Goal: Communication & Community: Answer question/provide support

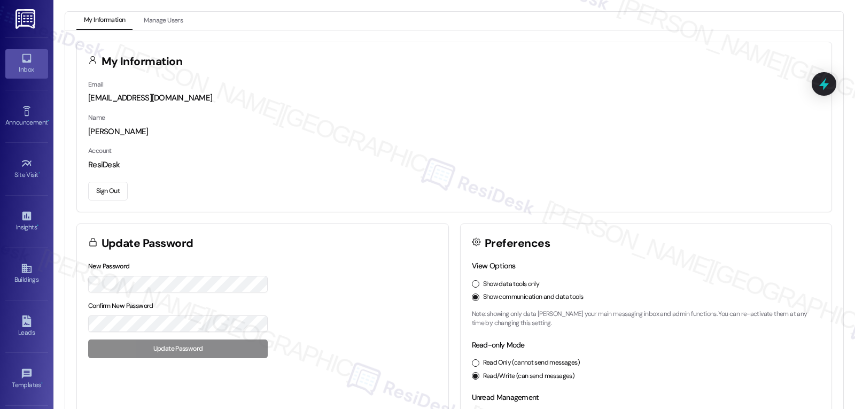
click at [18, 57] on link "Inbox" at bounding box center [26, 63] width 43 height 29
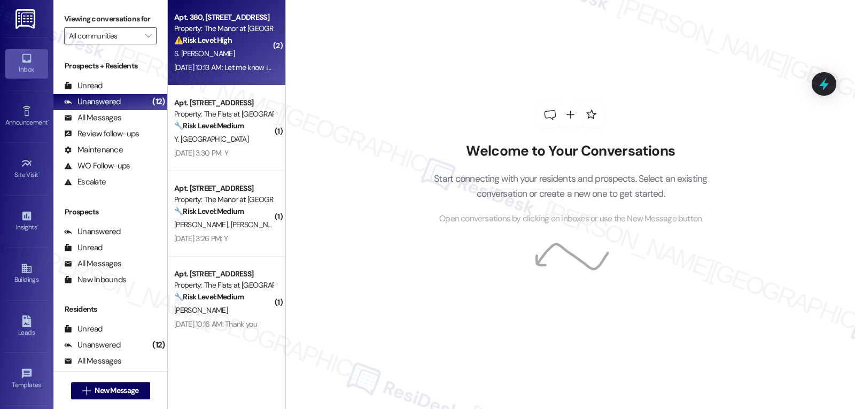
click at [213, 35] on strong "⚠️ Risk Level: High" at bounding box center [203, 40] width 58 height 10
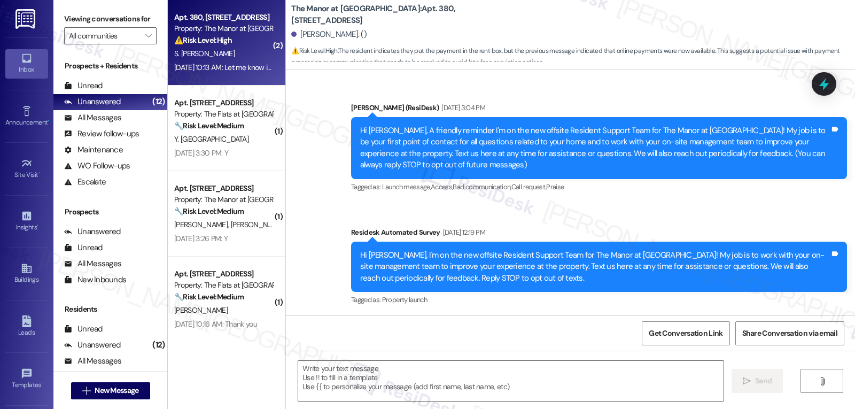
scroll to position [8950, 0]
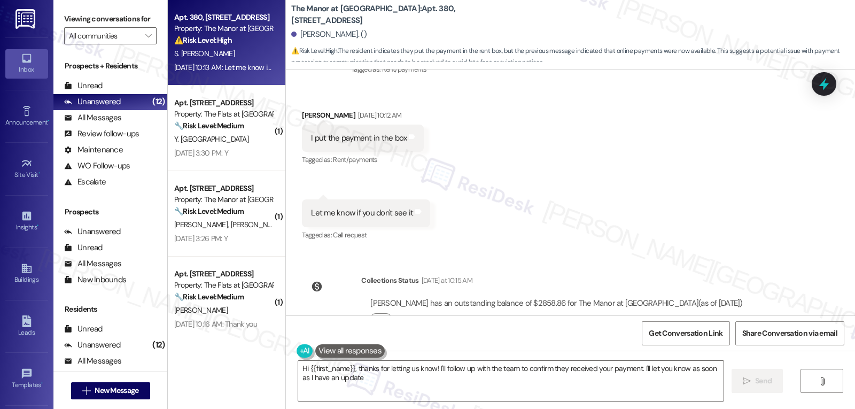
type textarea "Hi {{first_name}}, thanks for letting us know! I'll follow up with the team to …"
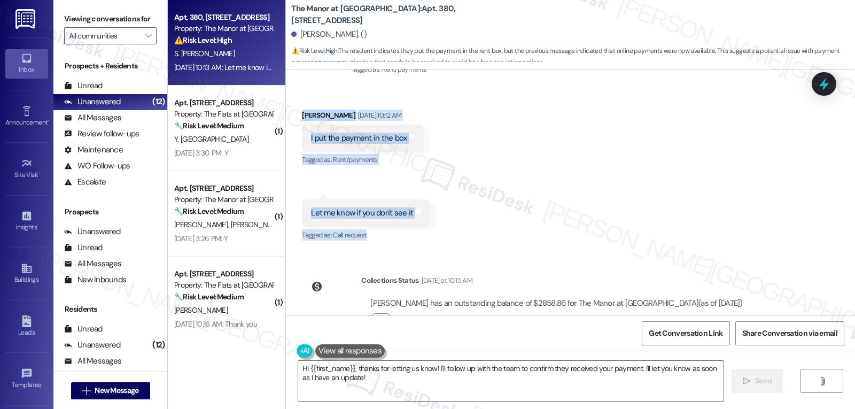
drag, startPoint x: 290, startPoint y: 186, endPoint x: 710, endPoint y: 211, distance: 420.3
click at [710, 211] on div "Received via SMS [PERSON_NAME] [DATE] 10:12 AM I put the payment in the box Tag…" at bounding box center [570, 169] width 569 height 166
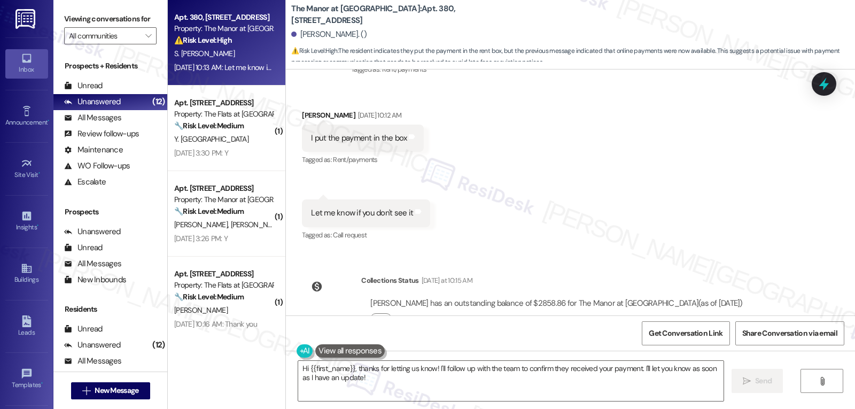
click at [587, 301] on div "[PERSON_NAME] has an outstanding balance of $2858.86 for The Manor at [GEOGRAPH…" at bounding box center [556, 315] width 390 height 51
drag, startPoint x: 293, startPoint y: 82, endPoint x: 788, endPoint y: 266, distance: 528.0
click at [788, 266] on div "Announcement, sent via SMS [PERSON_NAME] (ResiDesk) [DATE] 3:04 PM Hi [PERSON_N…" at bounding box center [570, 192] width 569 height 246
copy div "[PERSON_NAME] [DATE] 10:12 AM I put the payment in the box Tags and notes Tagge…"
click at [356, 380] on textarea "Hi {{first_name}}, thanks for letting us know! I'll follow up with the team to …" at bounding box center [510, 381] width 425 height 40
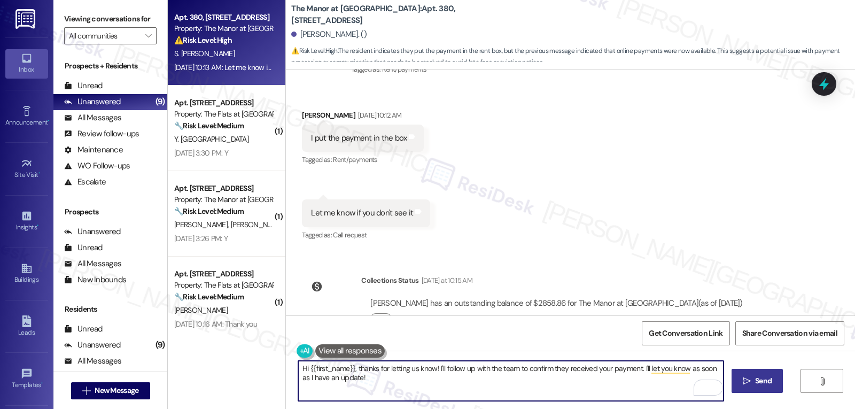
click at [740, 389] on button " Send" at bounding box center [758, 381] width 52 height 24
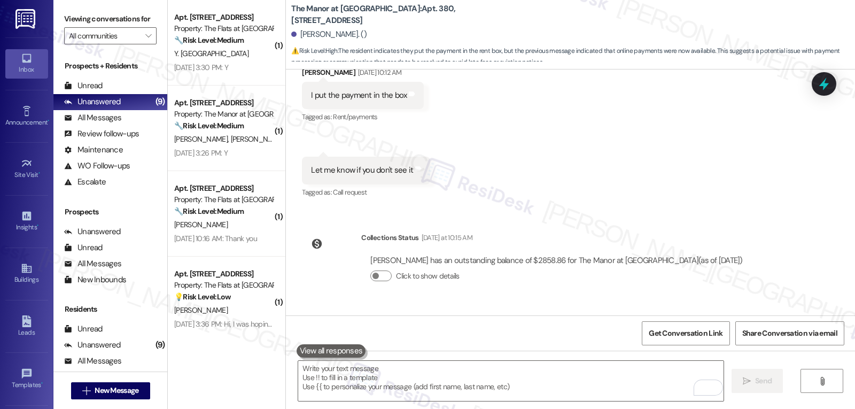
scroll to position [9036, 0]
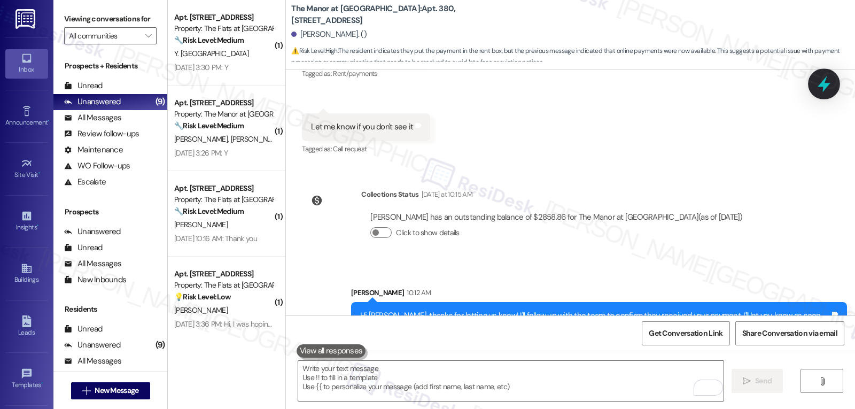
click at [826, 89] on icon at bounding box center [824, 84] width 18 height 18
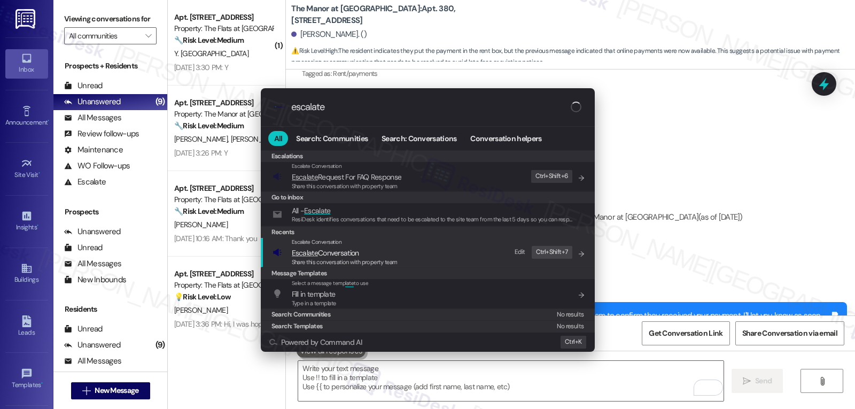
type input "escalate"
click at [332, 252] on span "Escalate Conversation" at bounding box center [325, 253] width 67 height 10
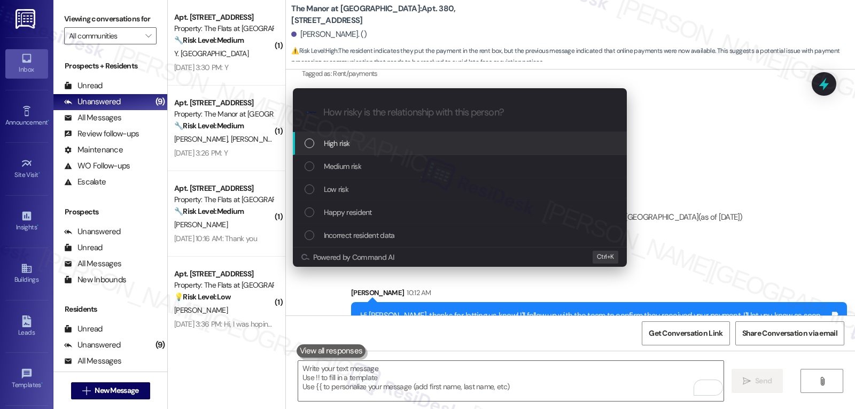
click at [363, 149] on div "High risk" at bounding box center [461, 143] width 313 height 12
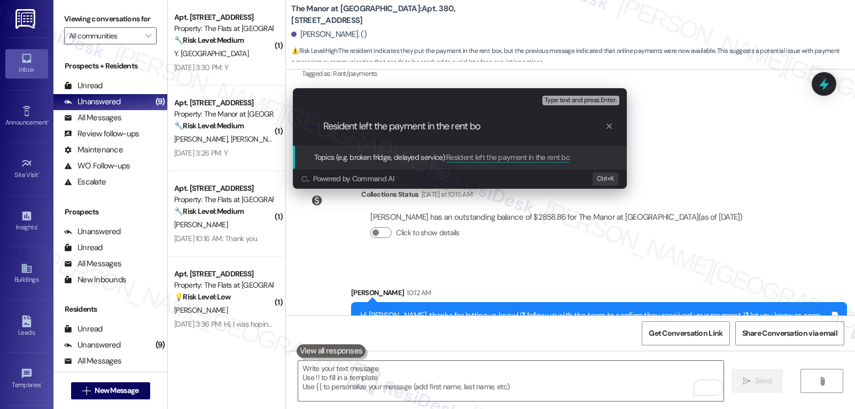
type input "Resident left the payment in the rent box"
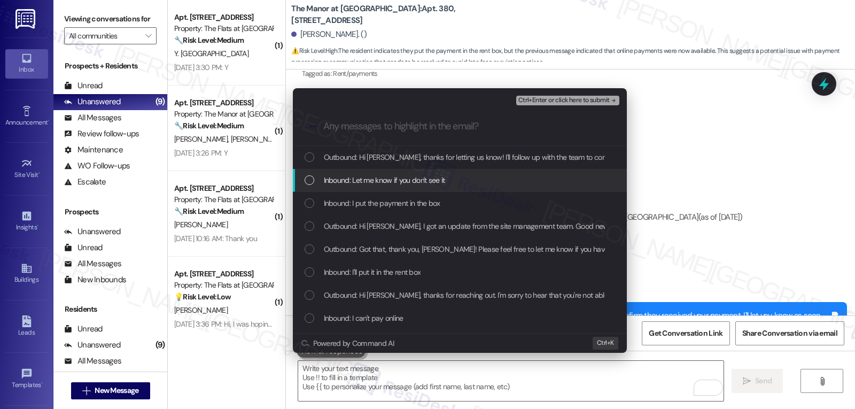
click at [457, 188] on div "Inbound: Let me know if you don't see it" at bounding box center [460, 180] width 334 height 23
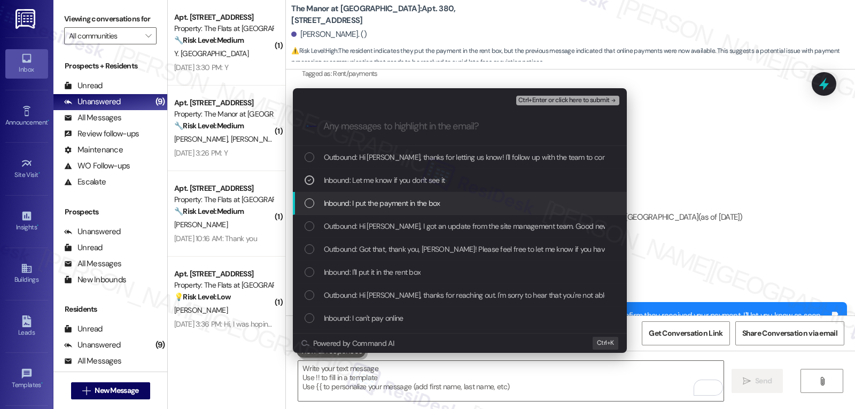
click at [446, 205] on div "Inbound: I put the payment in the box" at bounding box center [461, 203] width 313 height 12
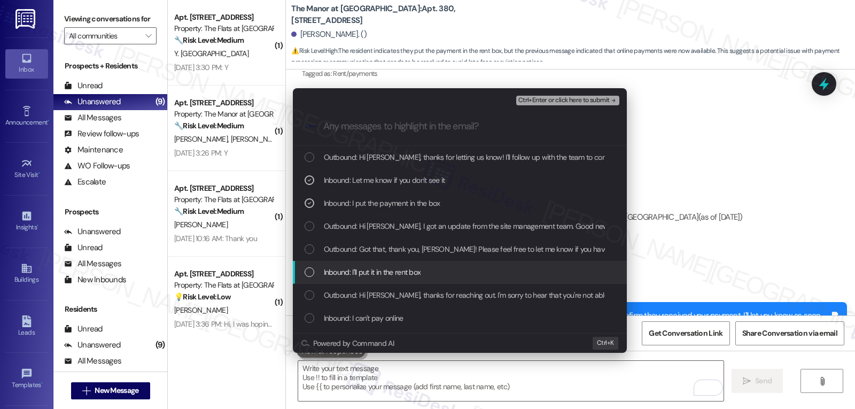
click at [393, 273] on span "Inbound: I'll put it in the rent box" at bounding box center [372, 272] width 97 height 12
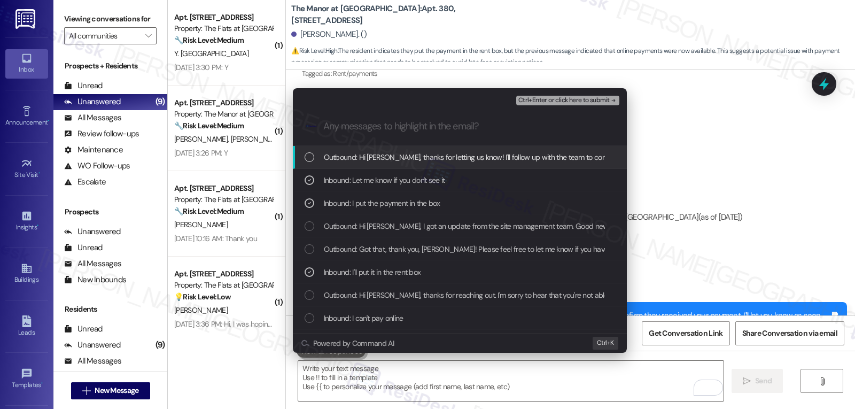
click at [575, 97] on span "Ctrl+Enter or click here to submit" at bounding box center [563, 100] width 91 height 7
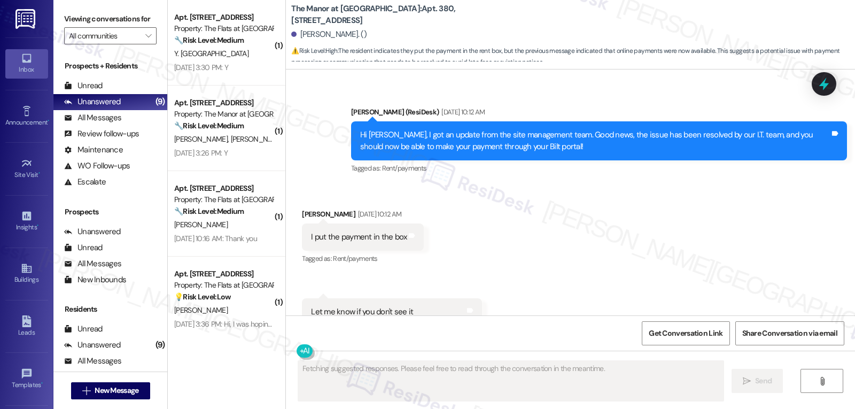
scroll to position [9052, 0]
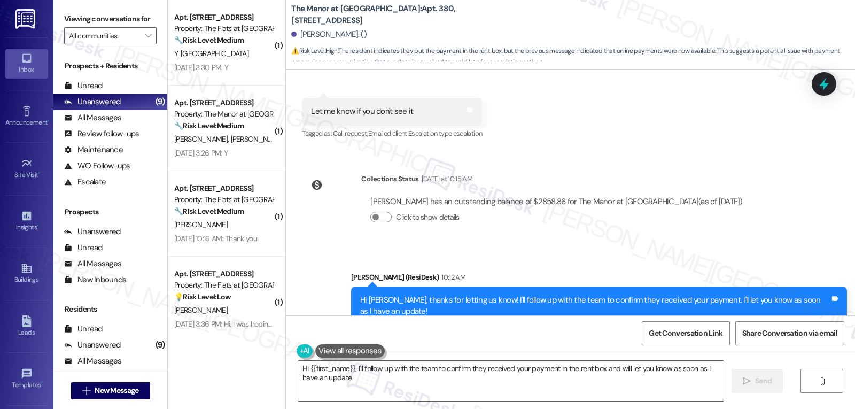
type textarea "Hi {{first_name}}, I'll follow up with the team to confirm they received your p…"
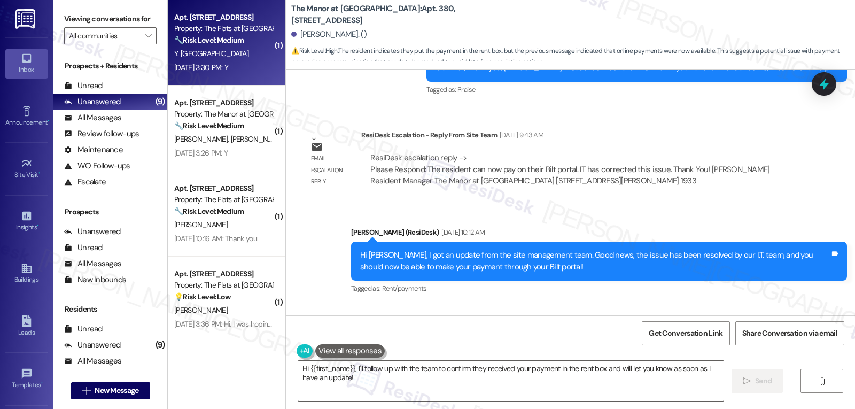
click at [211, 63] on div "[DATE] 3:30 PM: Y [DATE] 3:30 PM: Y" at bounding box center [201, 68] width 54 height 10
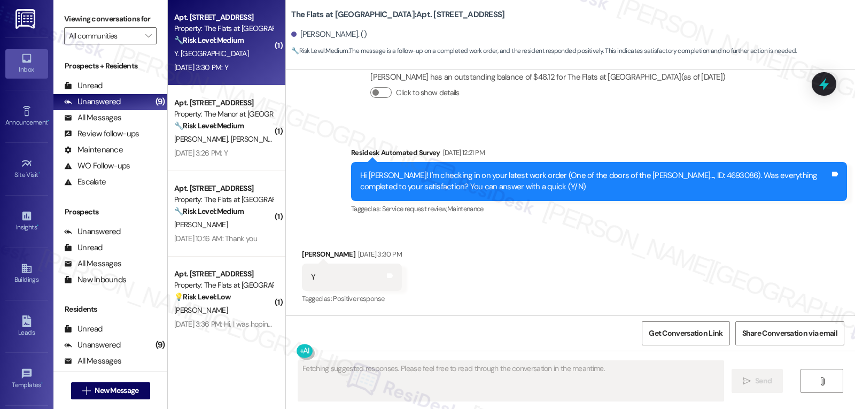
scroll to position [2311, 0]
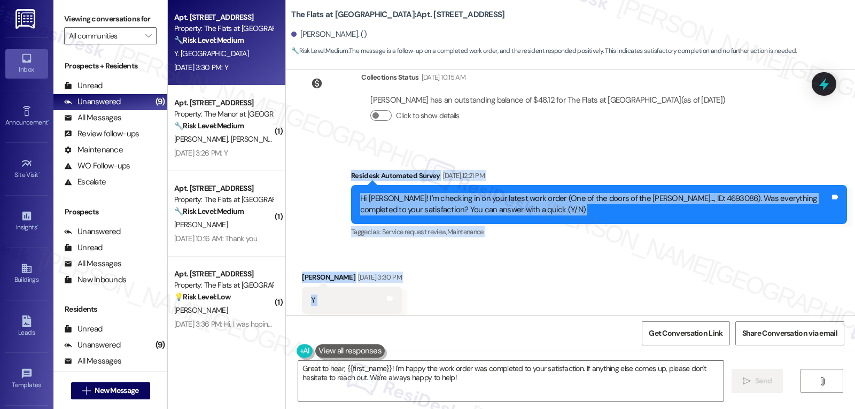
drag, startPoint x: 336, startPoint y: 151, endPoint x: 400, endPoint y: 274, distance: 138.7
click at [400, 274] on div "Survey, sent via SMS Residesk Automated Survey [DATE] 12:18 PM Hi [PERSON_NAME]…" at bounding box center [570, 192] width 569 height 246
copy div "Residesk Automated Survey [DATE] 12:21 PM Hi [PERSON_NAME]! I'm checking in on …"
click at [562, 385] on textarea "Great to hear, {{first_name}}! I'm happy the work order was completed to your s…" at bounding box center [510, 381] width 425 height 40
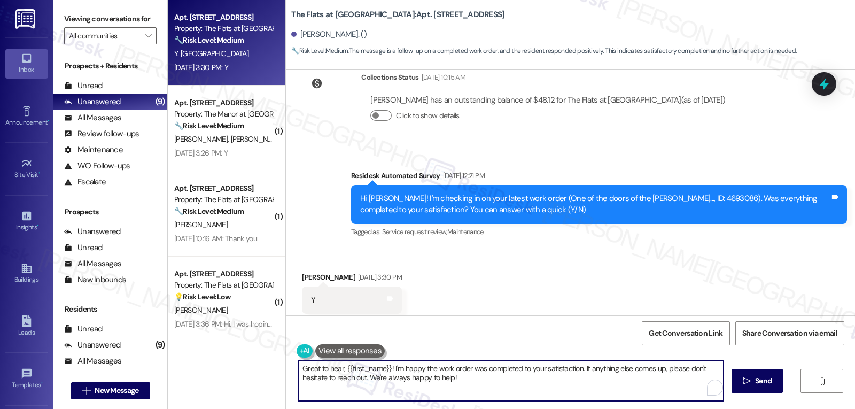
paste textarea "Thanks for confirming, [PERSON_NAME]! Glad everything was completed to your sat…"
click at [571, 373] on textarea "Thanks for confirming, [PERSON_NAME]! Glad everything was completed to your sat…" at bounding box center [510, 381] width 425 height 40
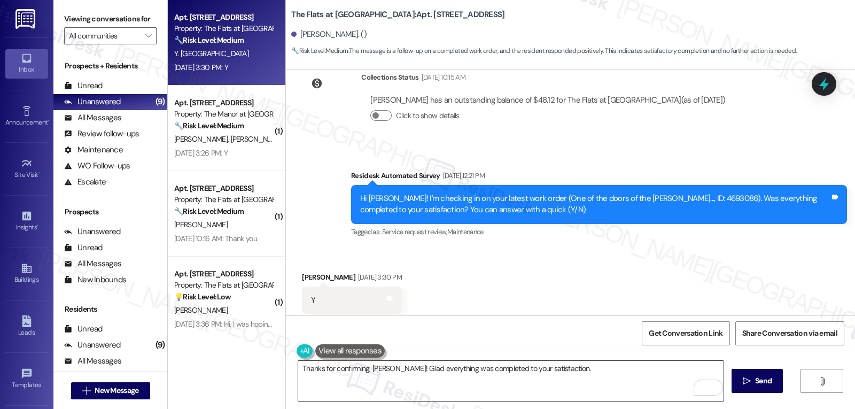
click at [608, 370] on textarea "Thanks for confirming, [PERSON_NAME]! Glad everything was completed to your sat…" at bounding box center [510, 381] width 425 height 40
paste textarea "If you ever have any questions or need anything, don’t hesitate to reach out. I…"
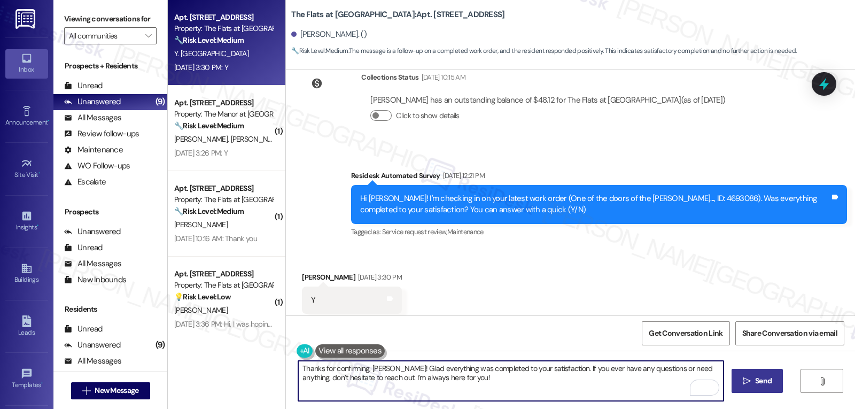
type textarea "Thanks for confirming, [PERSON_NAME]! Glad everything was completed to your sat…"
click at [750, 389] on button " Send" at bounding box center [758, 381] width 52 height 24
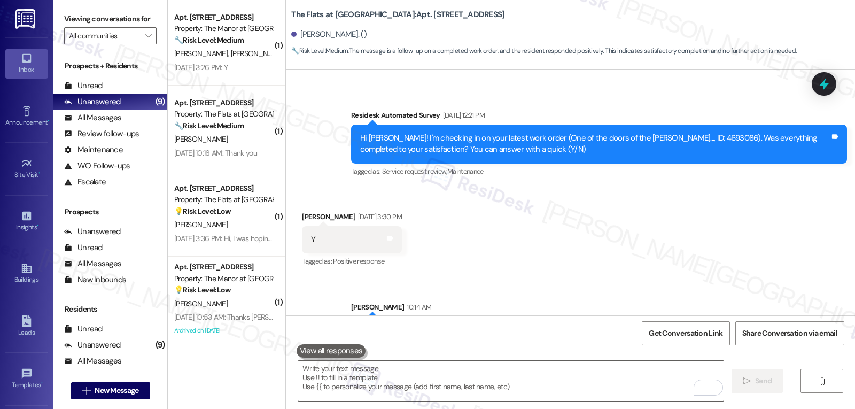
scroll to position [2397, 0]
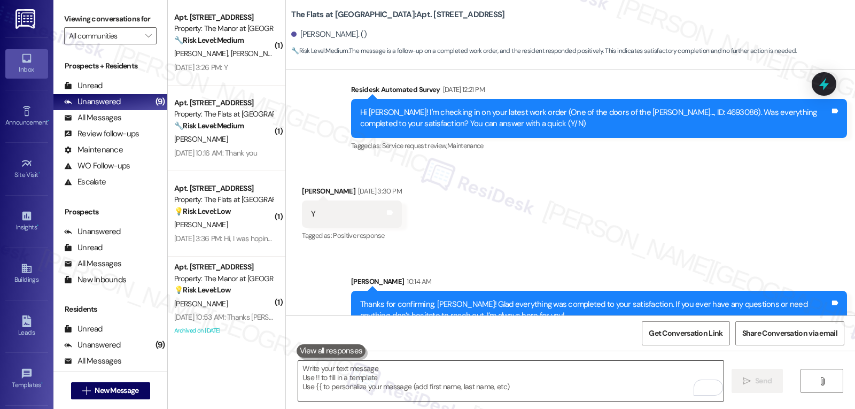
drag, startPoint x: 420, startPoint y: 384, endPoint x: 423, endPoint y: 378, distance: 7.4
click at [420, 384] on textarea "To enrich screen reader interactions, please activate Accessibility in Grammarl…" at bounding box center [510, 381] width 425 height 40
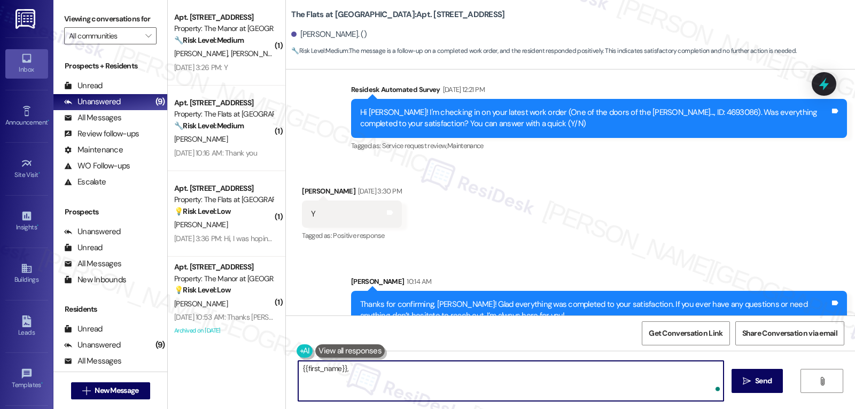
paste textarea "Just curious—has {{property}} been everything you hoped for? I’d love to hear y…"
type textarea "{{first_name}}, Just curious—has {{property}} been everything you hoped for? I’…"
click at [773, 386] on button " Send" at bounding box center [758, 381] width 52 height 24
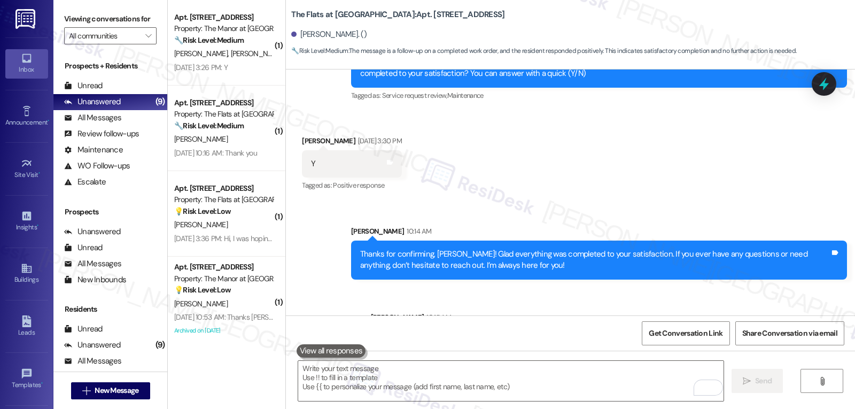
scroll to position [2472, 0]
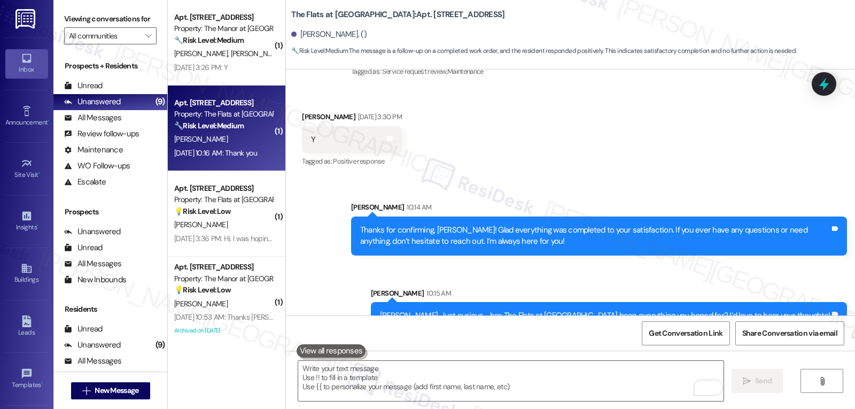
click at [193, 87] on div "Apt. [STREET_ADDRESS] Property: The Flats at [GEOGRAPHIC_DATA] 🔧 Risk Level: Me…" at bounding box center [227, 129] width 118 height 86
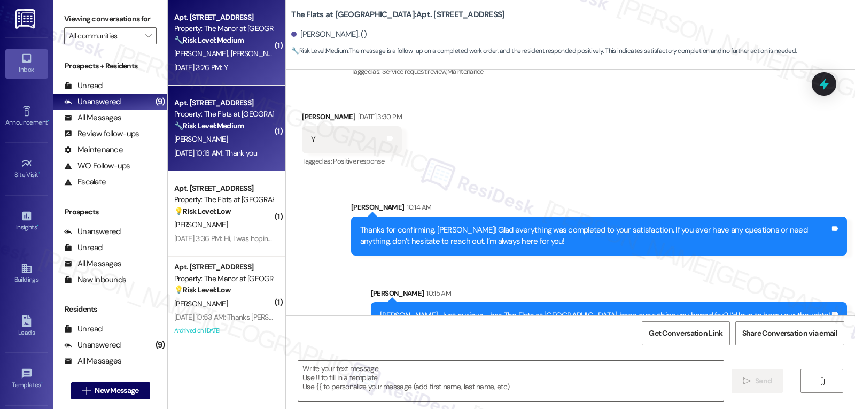
type textarea "Fetching suggested responses. Please feel free to read through the conversation…"
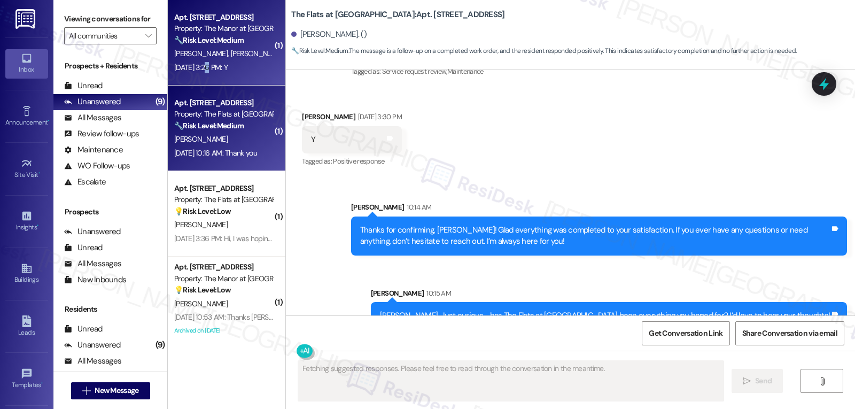
click at [203, 63] on div "[DATE] 3:26 PM: Y [DATE] 3:26 PM: Y" at bounding box center [223, 67] width 101 height 13
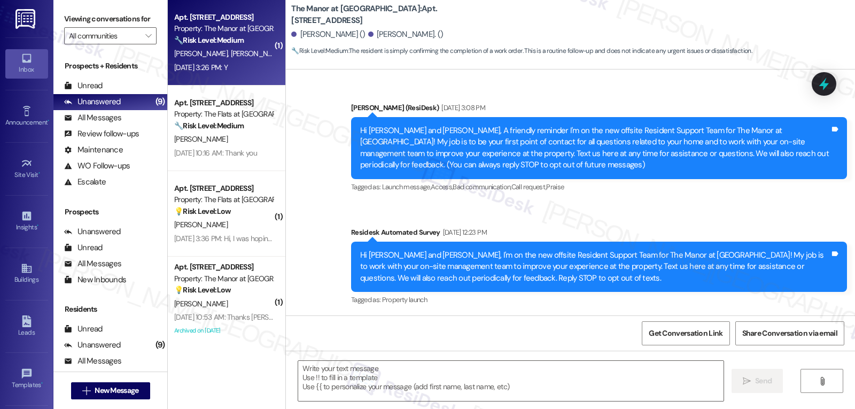
scroll to position [9422, 0]
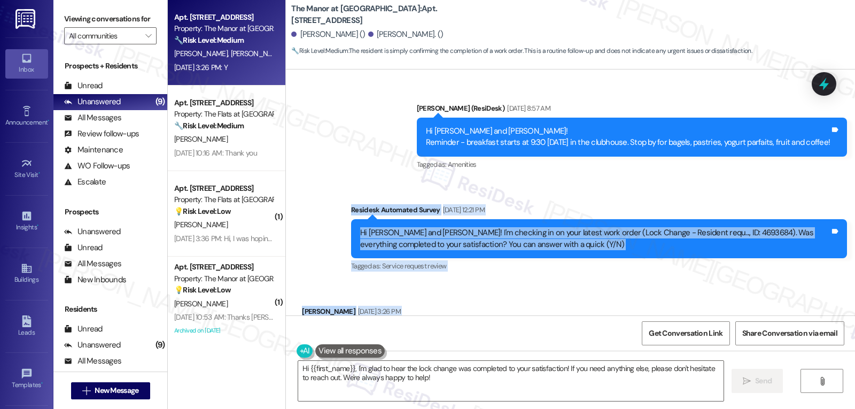
drag, startPoint x: 344, startPoint y: 153, endPoint x: 421, endPoint y: 300, distance: 165.5
click at [420, 300] on div "Announcement, sent via SMS [PERSON_NAME] (ResiDesk) [DATE] 3:08 PM Hi [PERSON_N…" at bounding box center [570, 192] width 569 height 246
copy div "Residesk Automated Survey [DATE] 12:21 PM Hi [PERSON_NAME] and [PERSON_NAME]! I…"
click at [422, 382] on textarea "Hi {{first_name}}, I'm glad to hear the lock change was completed to your satis…" at bounding box center [510, 381] width 425 height 40
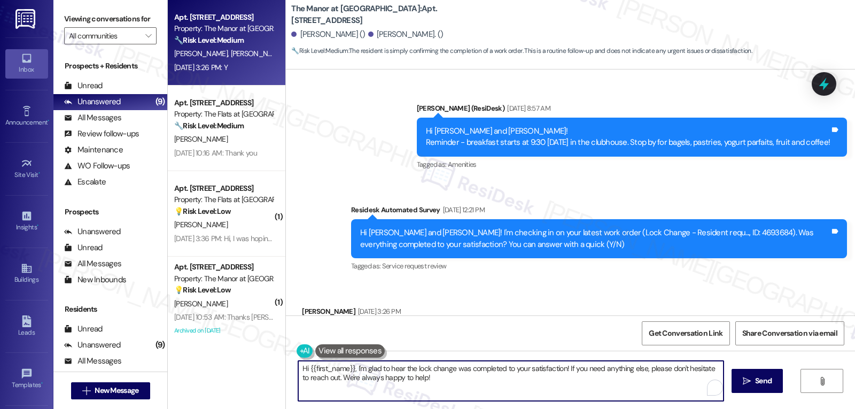
paste textarea "Thanks for letting us know, [PERSON_NAME]! We’re glad the lock change was taken…"
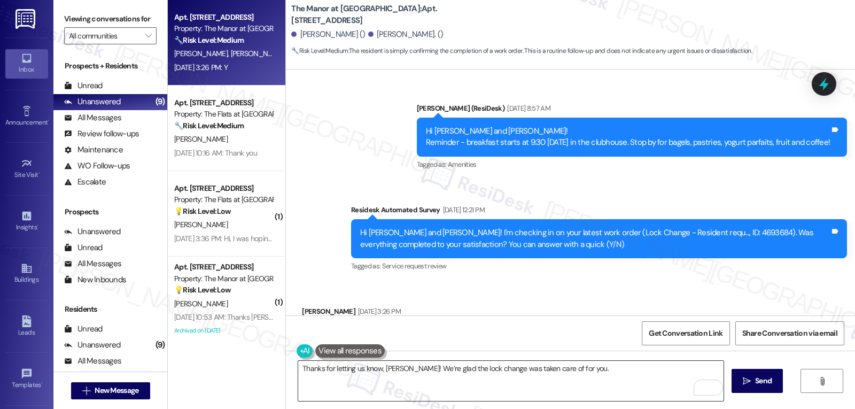
click at [592, 368] on textarea "Thanks for letting us know, [PERSON_NAME]! We’re glad the lock change was taken…" at bounding box center [510, 381] width 425 height 40
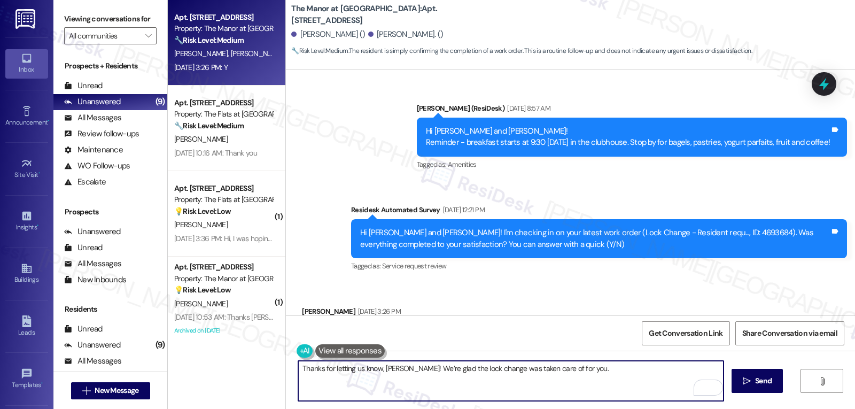
paste textarea "If anything comes up or if you have any questions, just give me a shout. I’m he…"
type textarea "Thanks for letting us know, [PERSON_NAME]! We’re glad the lock change was taken…"
click at [768, 385] on span "Send" at bounding box center [763, 380] width 17 height 11
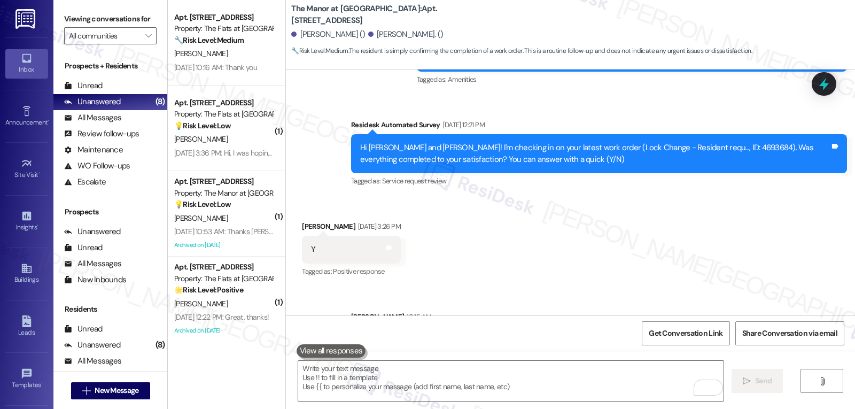
scroll to position [9508, 0]
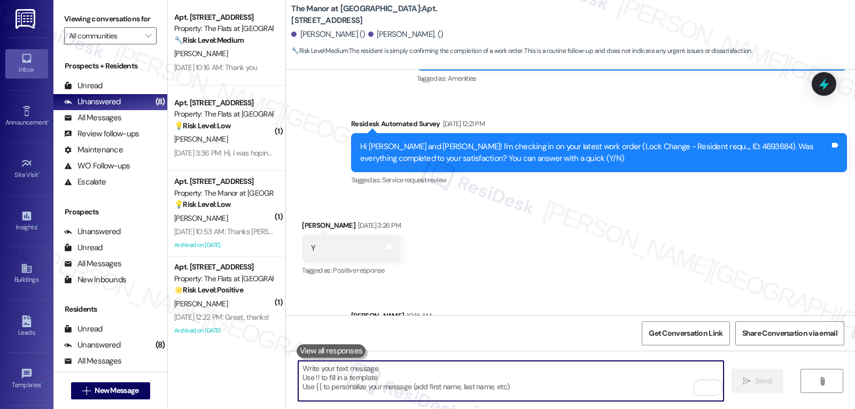
click at [452, 385] on textarea "To enrich screen reader interactions, please activate Accessibility in Grammarl…" at bounding box center [510, 381] width 425 height 40
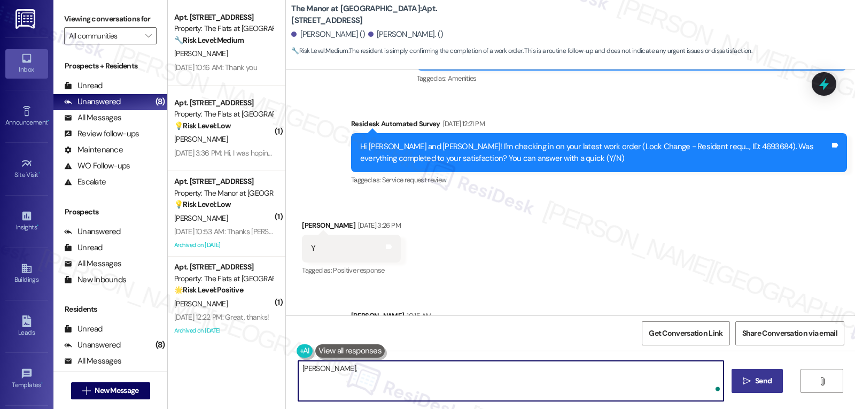
paste textarea "I hope you’re enjoying your time at {{property}}! Has it been meeting your expe…"
type textarea "[PERSON_NAME], I hope you’re enjoying your time at {{property}}! Has it been me…"
click at [757, 379] on span "Send" at bounding box center [763, 380] width 17 height 11
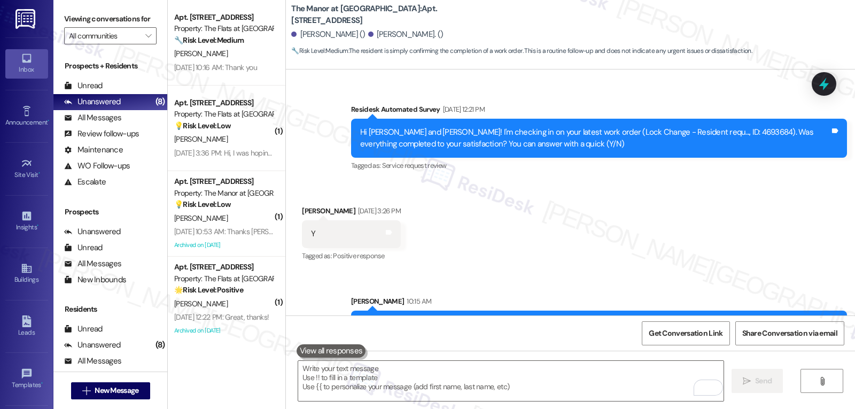
scroll to position [9594, 0]
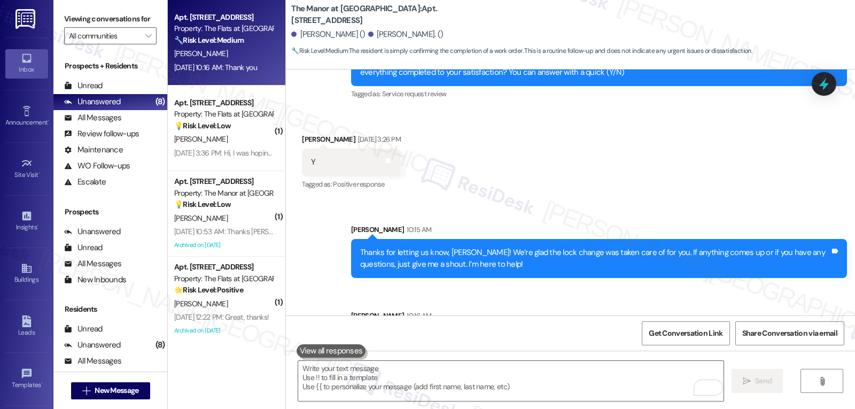
click at [181, 63] on div "[DATE] 10:16 AM: Thank you [DATE] 10:16 AM: Thank you" at bounding box center [215, 68] width 83 height 10
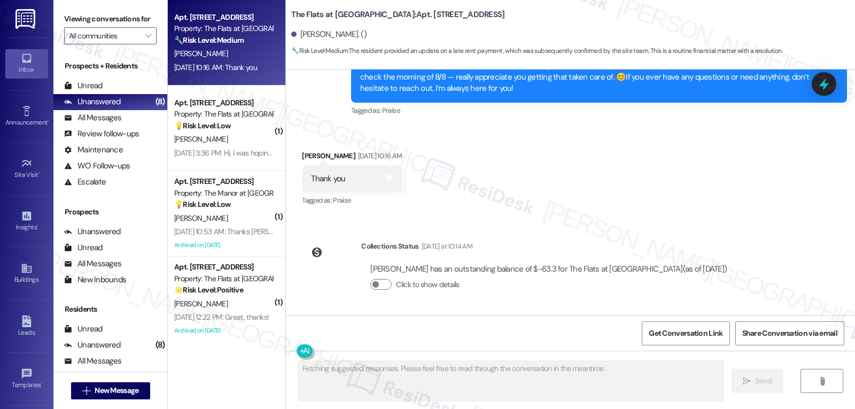
scroll to position [3126, 0]
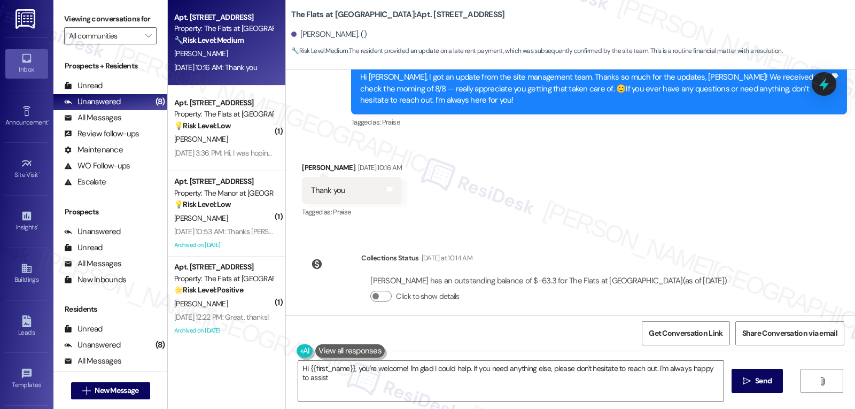
type textarea "Hi {{first_name}}, you're welcome! I'm glad I could help. If you need anything …"
click at [812, 84] on div at bounding box center [824, 84] width 25 height 24
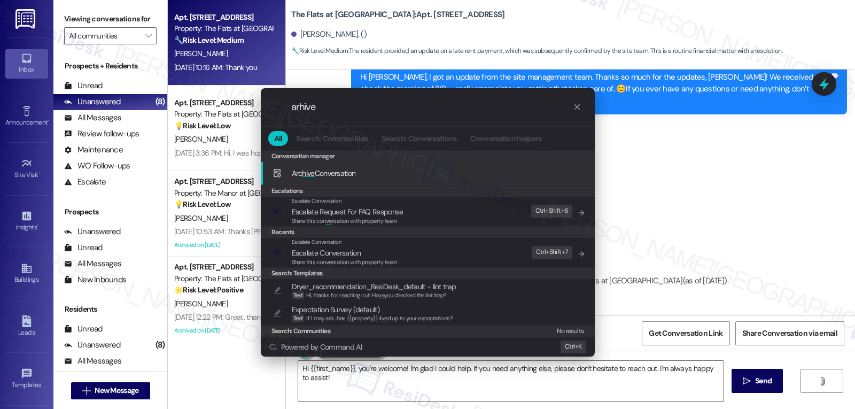
type input "arhive"
click at [355, 171] on span "Arc hive Conversation" at bounding box center [324, 173] width 64 height 10
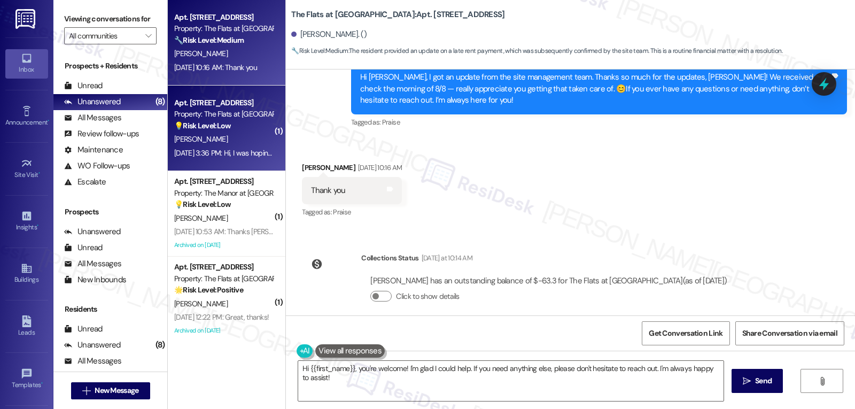
click at [225, 135] on div "[PERSON_NAME]" at bounding box center [223, 139] width 101 height 13
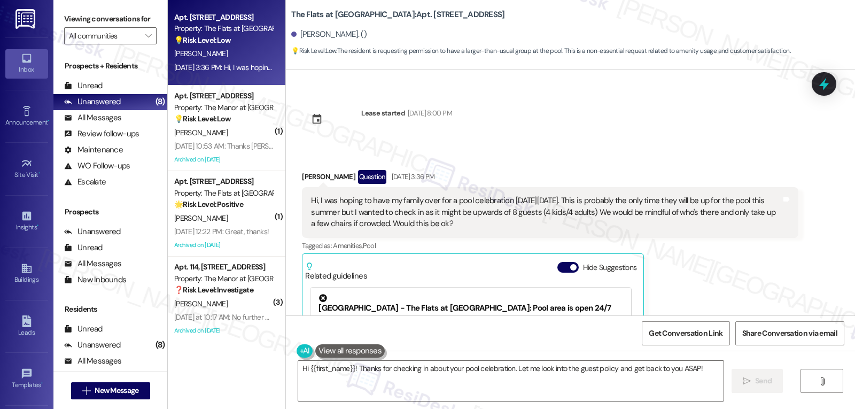
scroll to position [6471, 0]
drag, startPoint x: 297, startPoint y: 143, endPoint x: 493, endPoint y: 190, distance: 201.2
click at [493, 190] on div "Received via SMS [PERSON_NAME] Question [DATE] 3:36 PM Hi, I was hoping to have…" at bounding box center [550, 308] width 512 height 295
copy div "[PERSON_NAME] Question [DATE] 3:36 PM Hi, I was hoping to have my family over f…"
drag, startPoint x: 751, startPoint y: 225, endPoint x: 686, endPoint y: 189, distance: 73.9
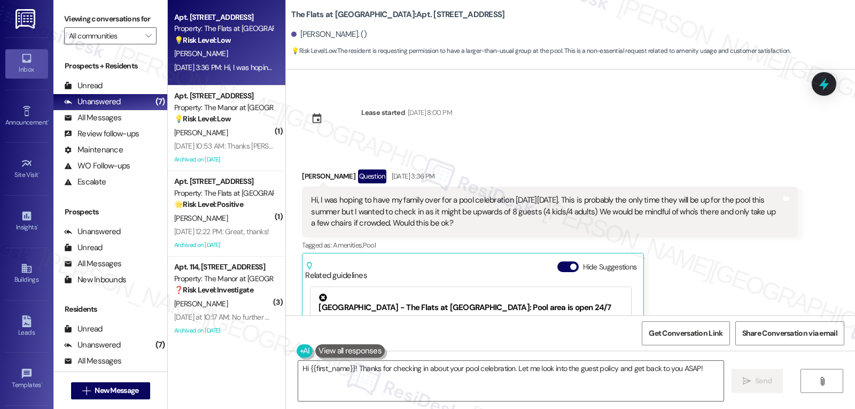
click at [751, 225] on div "[PERSON_NAME] Question [DATE] 3:36 PM Hi, I was hoping to have my family over f…" at bounding box center [550, 308] width 496 height 278
drag, startPoint x: 288, startPoint y: 144, endPoint x: 479, endPoint y: 195, distance: 197.5
click at [479, 195] on div "Received via SMS [PERSON_NAME] Question [DATE] 3:36 PM Hi, I was hoping to have…" at bounding box center [550, 308] width 512 height 295
copy div "[PERSON_NAME] Question [DATE] 3:36 PM Hi, I was hoping to have my family over f…"
click at [474, 380] on textarea "Hi {{first_name}}! Thanks for checking in about your pool celebration. Let me l…" at bounding box center [510, 381] width 425 height 40
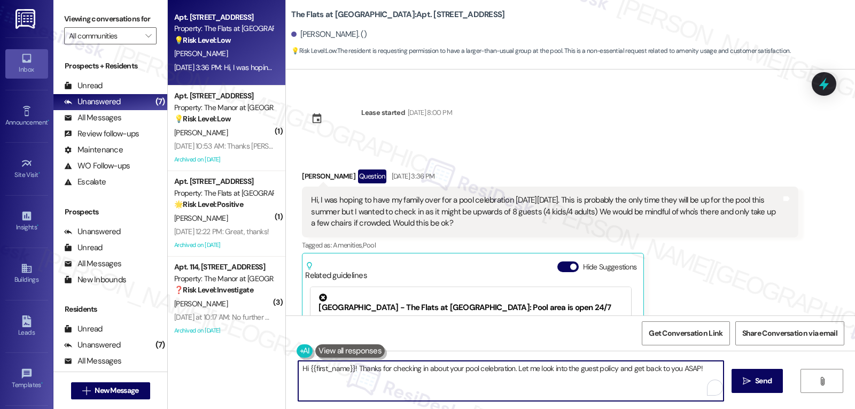
paste textarea "[PERSON_NAME], thanks for checking in! Sounds like a really special day for you…"
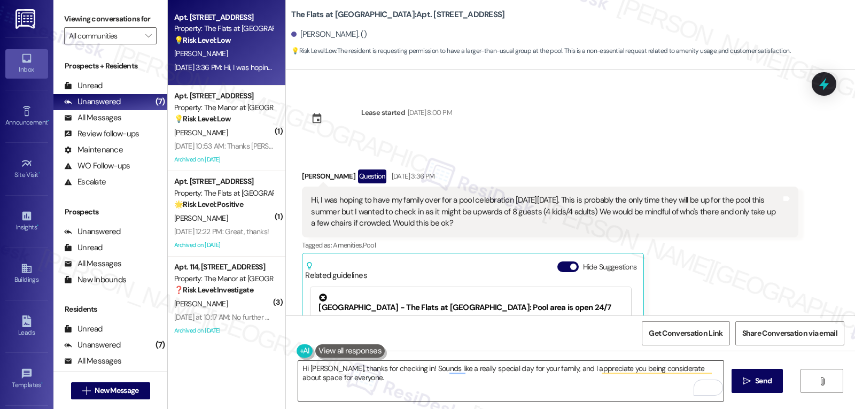
click at [379, 390] on textarea "Hi [PERSON_NAME], thanks for checking in! Sounds like a really special day for …" at bounding box center [510, 381] width 425 height 40
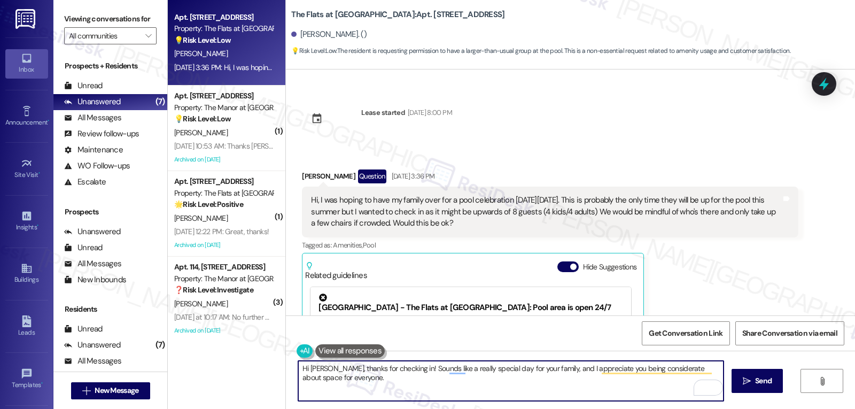
paste textarea "Will this be for the whole afternoon or just a certain time on [DATE]? Also, wi…"
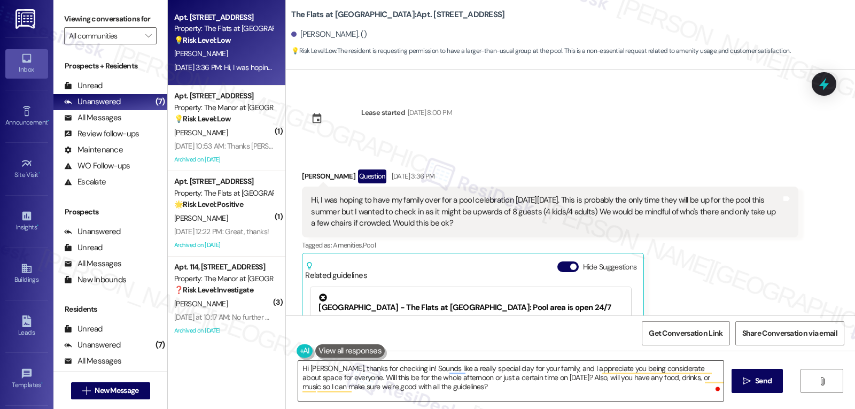
click at [431, 393] on textarea "Hi [PERSON_NAME], thanks for checking in! Sounds like a really special day for …" at bounding box center [510, 381] width 425 height 40
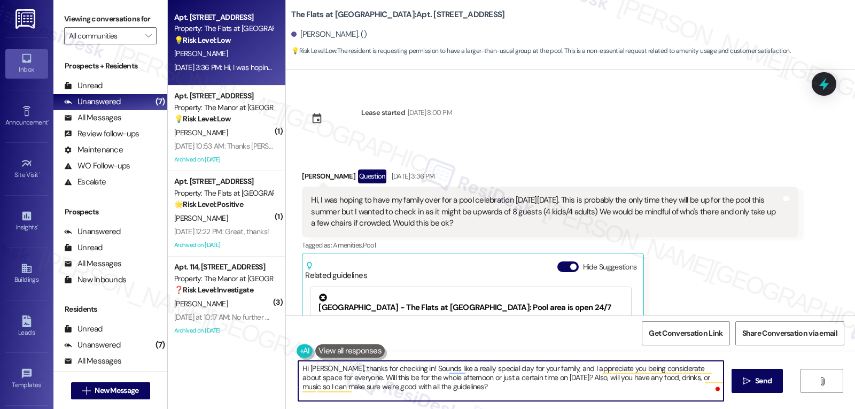
paste textarea "I’ll check in with management and let you know ASAP so you can plan with confid…"
click at [467, 388] on textarea "Hi [PERSON_NAME], thanks for checking in! Sounds like a really special day for …" at bounding box center [510, 381] width 425 height 40
click at [552, 386] on textarea "Hi [PERSON_NAME], thanks for checking in! Sounds like a really special day for …" at bounding box center [510, 381] width 425 height 40
click at [345, 399] on textarea "Hi [PERSON_NAME], thanks for checking in! Sounds like a really special day for …" at bounding box center [510, 381] width 425 height 40
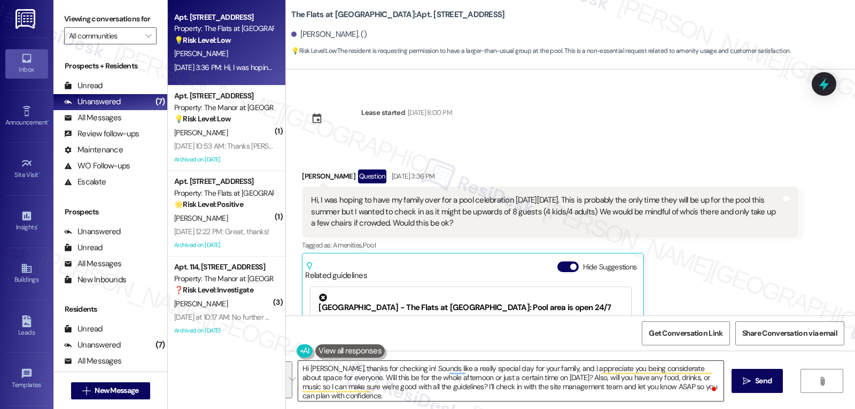
click at [424, 398] on textarea "Hi [PERSON_NAME], thanks for checking in! Sounds like a really special day for …" at bounding box center [510, 381] width 425 height 40
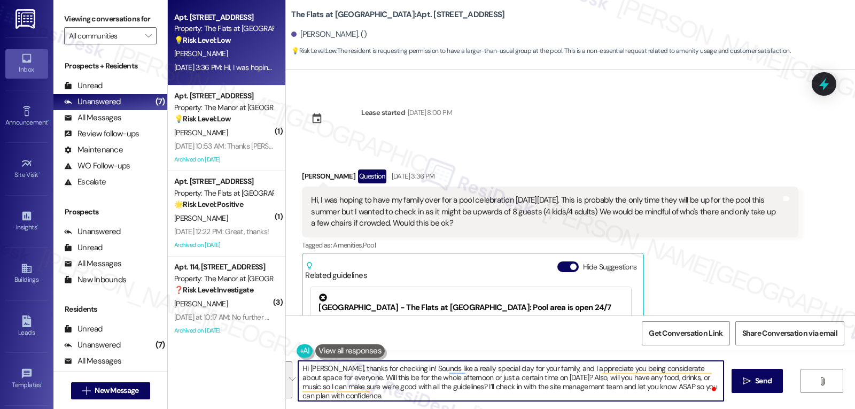
paste textarea "! That sounds like a special day for your family, and I appreciate you being mi…"
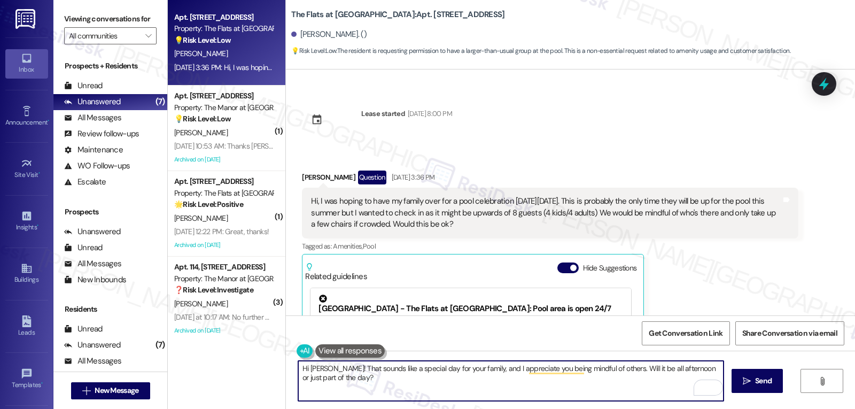
scroll to position [6578, 0]
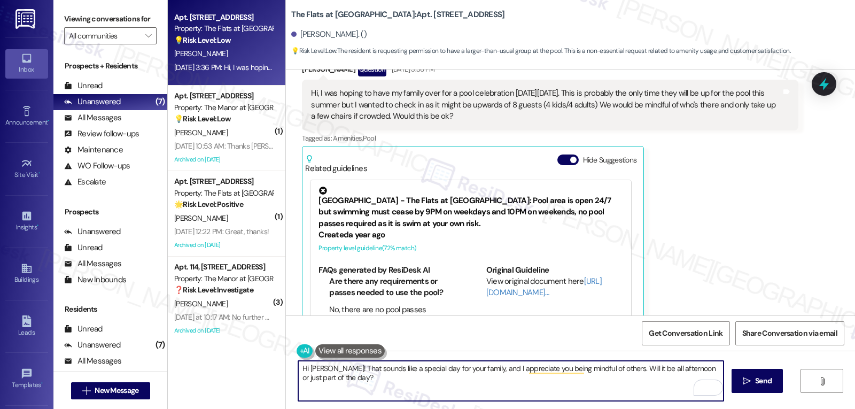
click at [556, 383] on textarea "Hi [PERSON_NAME]! That sounds like a special day for your family, and I appreci…" at bounding box center [510, 381] width 425 height 40
type textarea "Hi [PERSON_NAME]! That sounds like a special day for your family, and I appreci…"
click at [750, 385] on span " Send" at bounding box center [758, 380] width 34 height 11
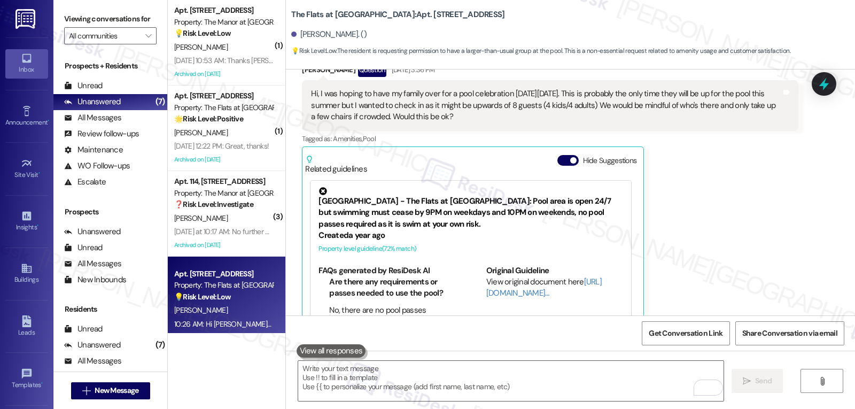
scroll to position [95, 0]
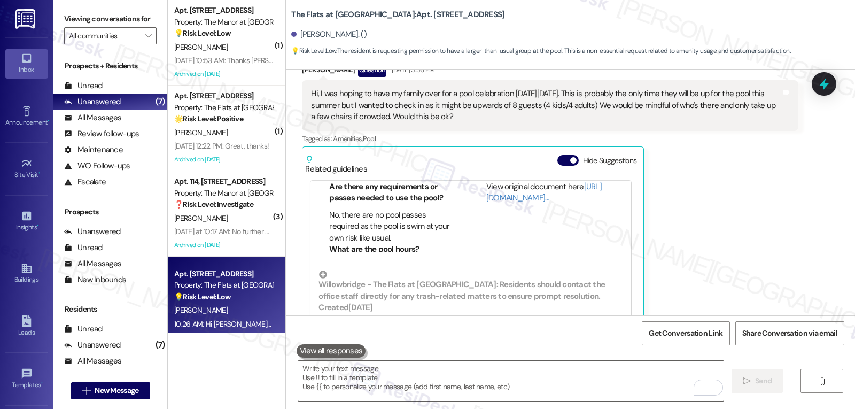
click at [229, 42] on div "[PERSON_NAME]" at bounding box center [223, 47] width 101 height 13
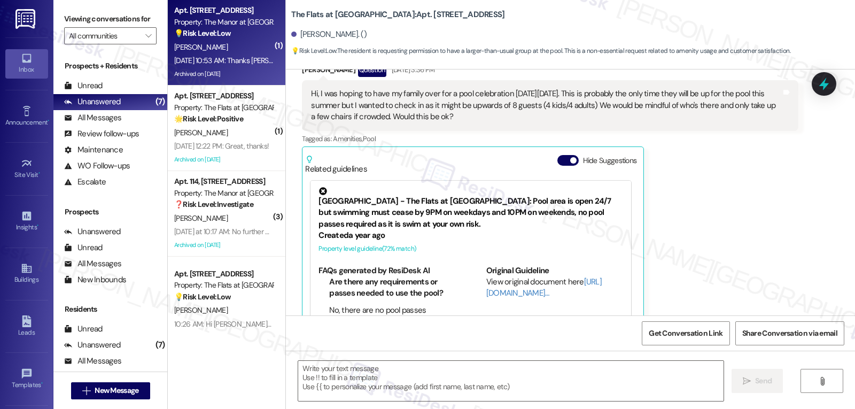
type textarea "Fetching suggested responses. Please feel free to read through the conversation…"
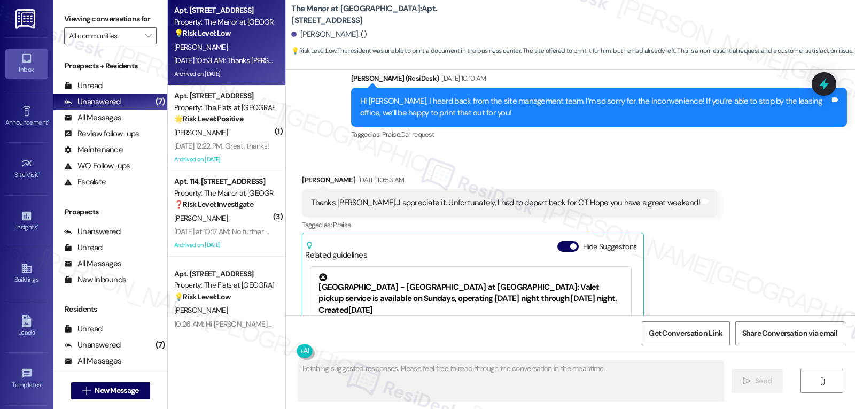
scroll to position [3551, 0]
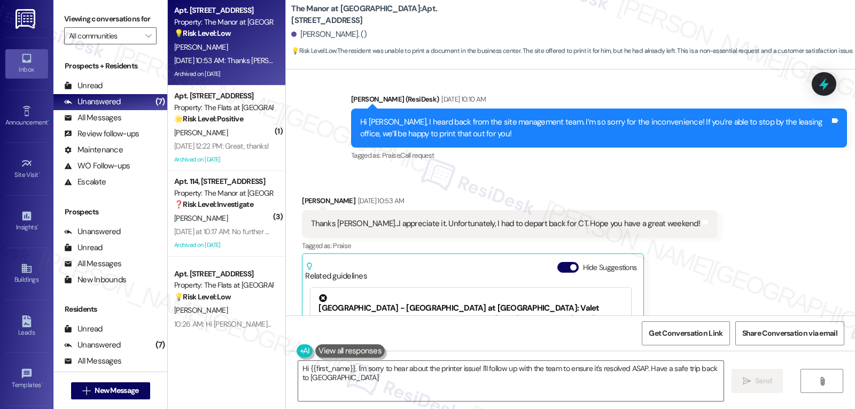
type textarea "Hi {{first_name}}, I'm sorry to hear about the printer issue! I'll follow up wi…"
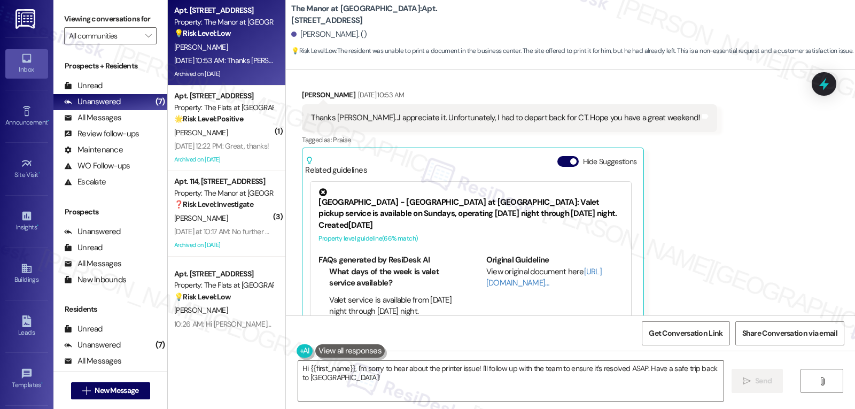
scroll to position [3658, 0]
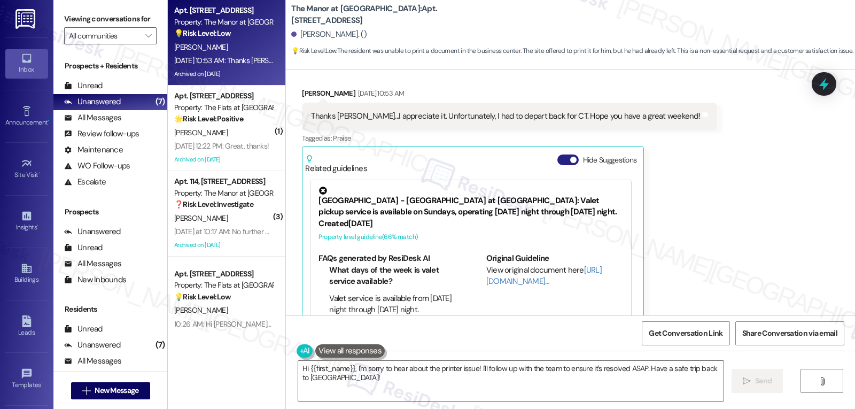
click at [557, 154] on button "Hide Suggestions" at bounding box center [567, 159] width 21 height 11
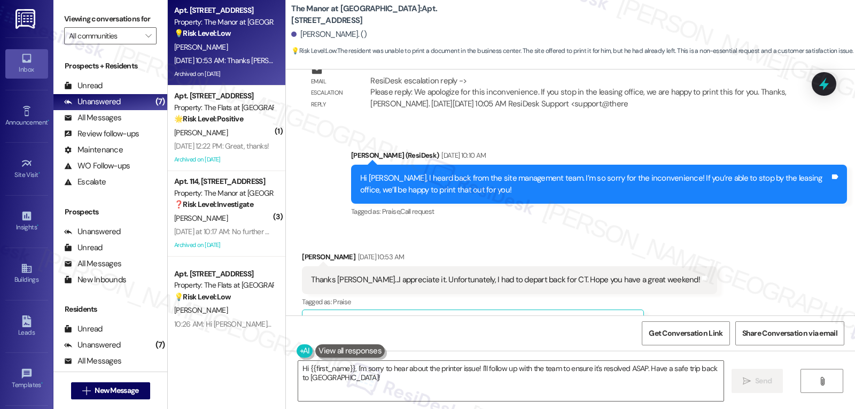
click at [563, 318] on button "Show suggestions" at bounding box center [565, 323] width 21 height 11
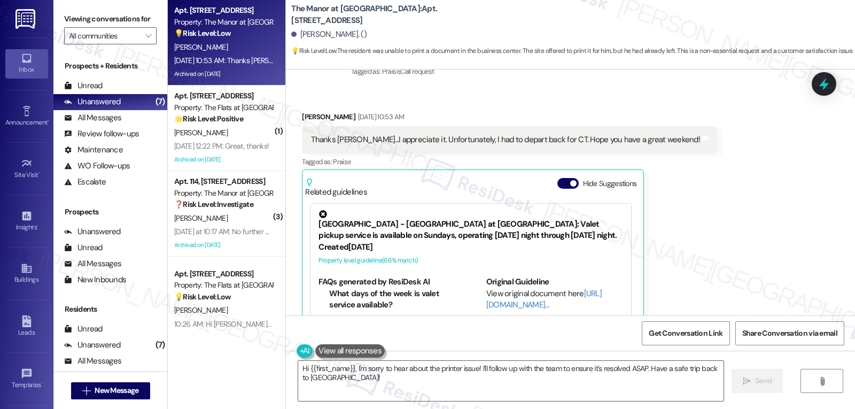
scroll to position [3658, 0]
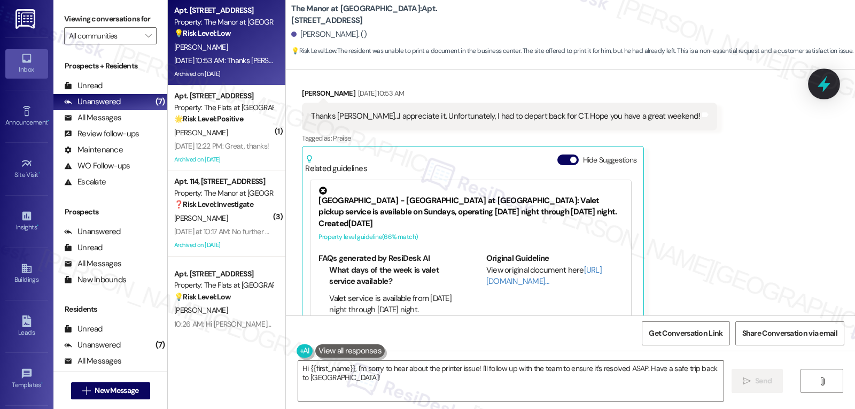
click at [829, 84] on icon at bounding box center [824, 84] width 13 height 17
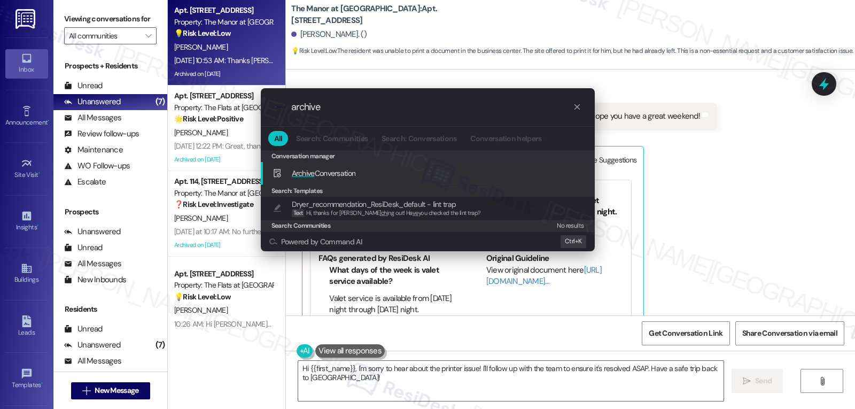
type input "archive"
click at [356, 174] on span "Archive Conversation" at bounding box center [324, 173] width 64 height 10
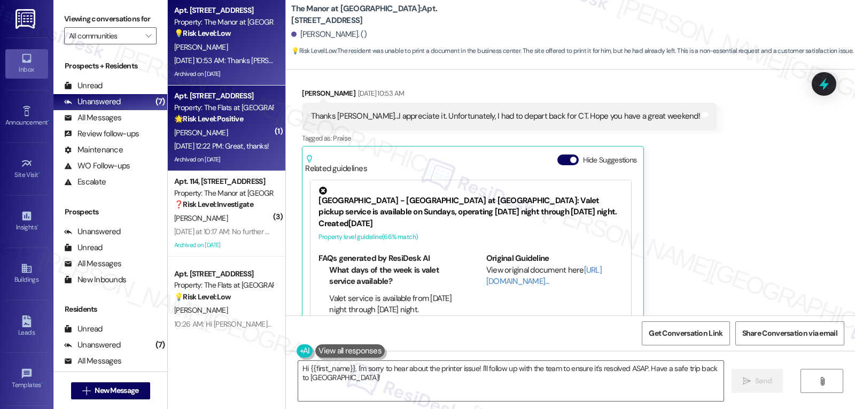
click at [230, 141] on div "[DATE] 12:22 PM: Great, thanks! [DATE] 12:22 PM: Great, thanks!" at bounding box center [221, 146] width 95 height 10
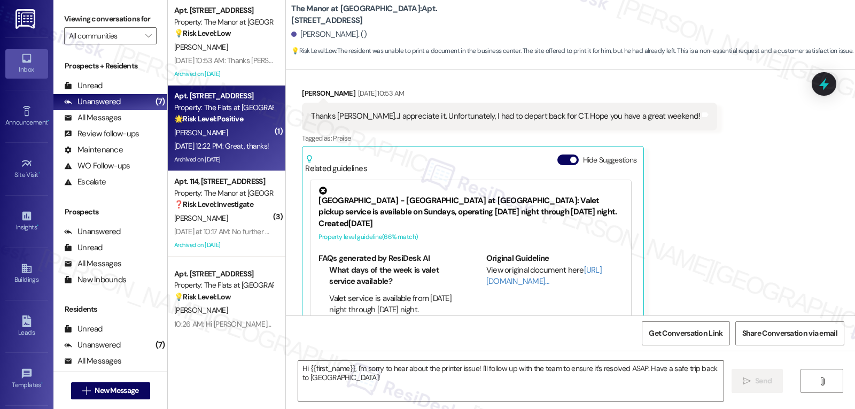
type textarea "Fetching suggested responses. Please feel free to read through the conversation…"
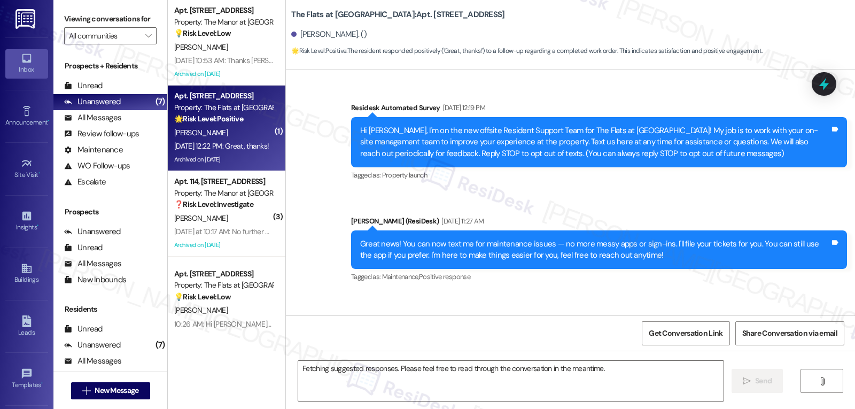
scroll to position [8008, 0]
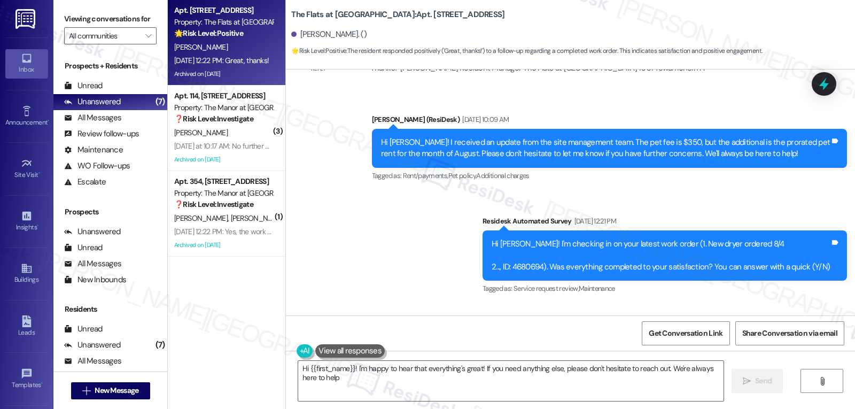
type textarea "Hi {{first_name}}! I'm happy to hear that everything's great! If you need anyth…"
click at [820, 81] on icon at bounding box center [824, 84] width 18 height 18
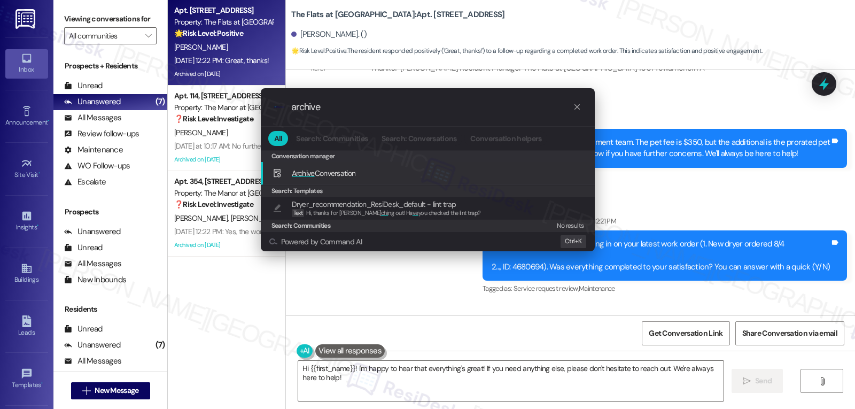
type input "archive"
click at [347, 169] on span "Archive Conversation" at bounding box center [324, 173] width 64 height 10
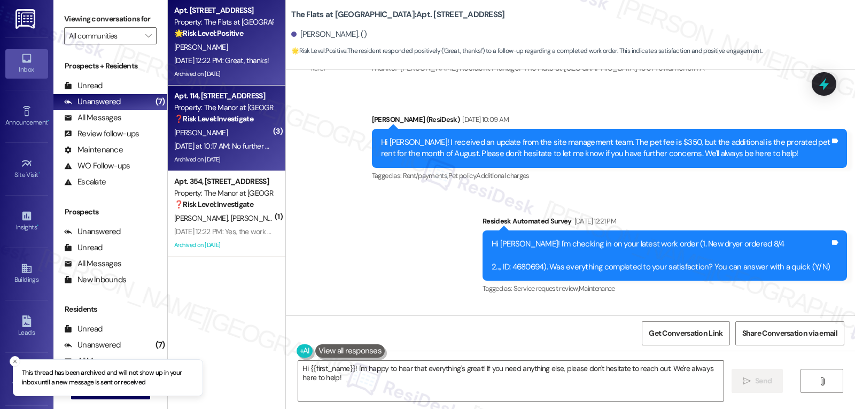
click at [239, 144] on div "[DATE] at 10:17 AM: No further messages thank you [DATE] at 10:17 AM: No furthe…" at bounding box center [251, 146] width 155 height 10
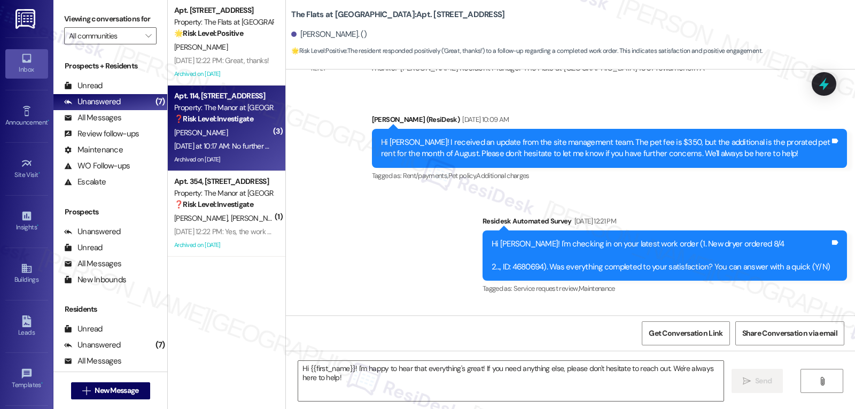
type textarea "Fetching suggested responses. Please feel free to read through the conversation…"
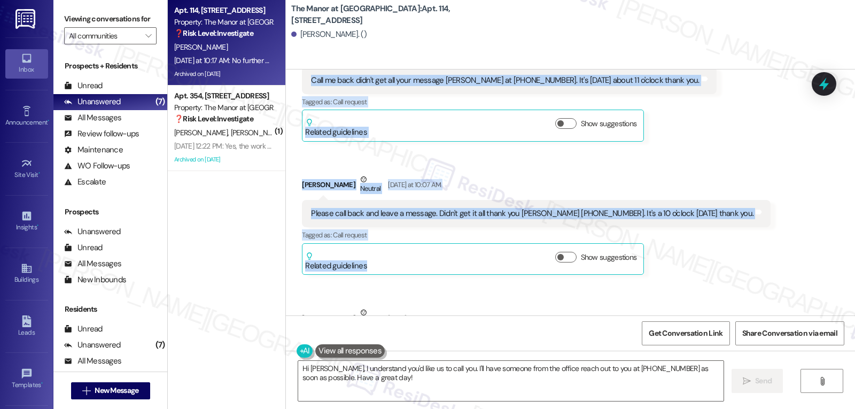
scroll to position [9921, 0]
drag, startPoint x: 297, startPoint y: 193, endPoint x: 517, endPoint y: 279, distance: 236.7
click at [517, 279] on div "Received via SMS [PERSON_NAME] Neutral [DATE] 10:55 AM Call me back didn't get …" at bounding box center [570, 200] width 569 height 368
click at [556, 289] on div "Received via SMS [PERSON_NAME] Neutral [DATE] 10:55 AM Call me back didn't get …" at bounding box center [570, 200] width 569 height 368
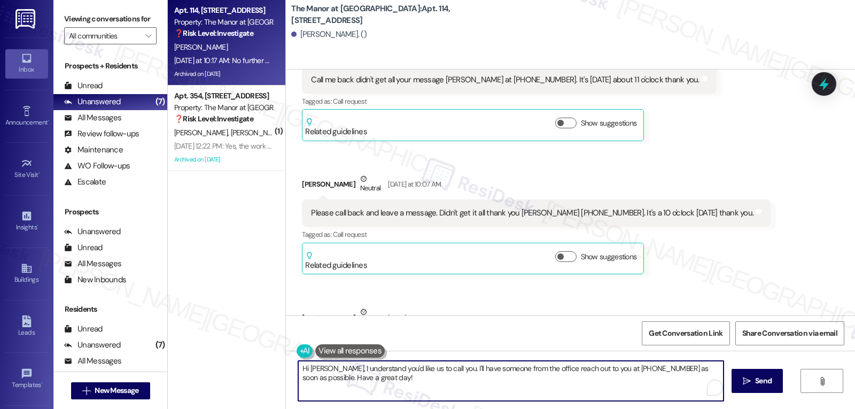
drag, startPoint x: 322, startPoint y: 368, endPoint x: 850, endPoint y: 434, distance: 532.2
click at [850, 408] on html "Inbox Go to Inbox Announcement • Send A Text Announcement Site Visit • Go to Si…" at bounding box center [427, 204] width 855 height 409
click at [676, 369] on textarea "Hi [PERSON_NAME], Hope you're doing great! I understand you were not able to ge…" at bounding box center [510, 381] width 425 height 40
type textarea "Hi [PERSON_NAME], Hope you're doing great! I understand you were not able to ge…"
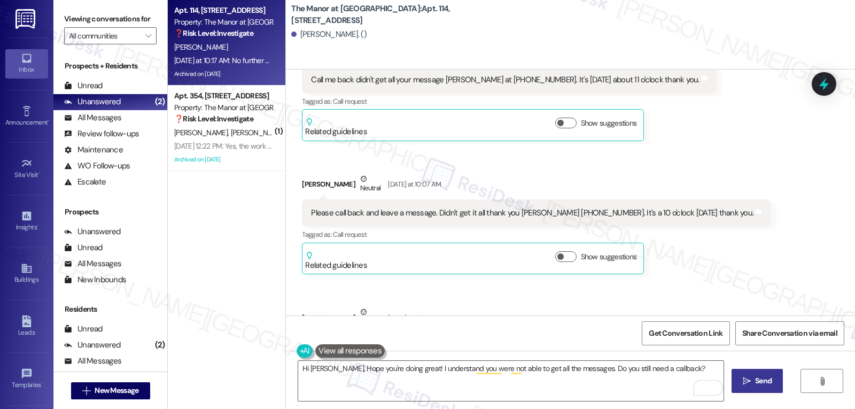
click at [747, 384] on icon "" at bounding box center [747, 381] width 8 height 9
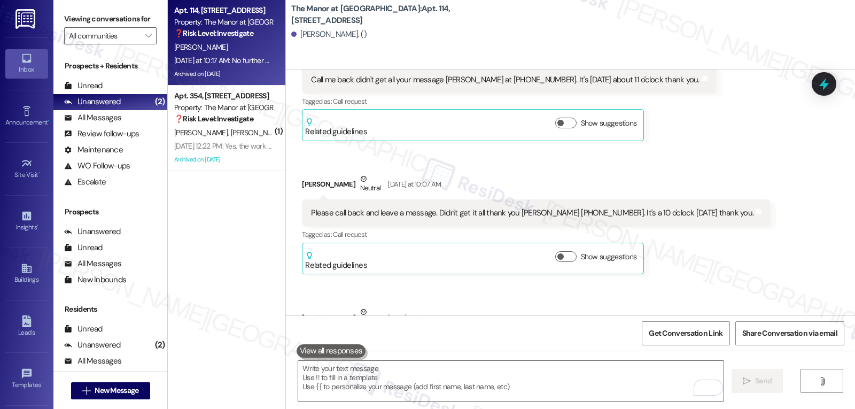
scroll to position [9920, 0]
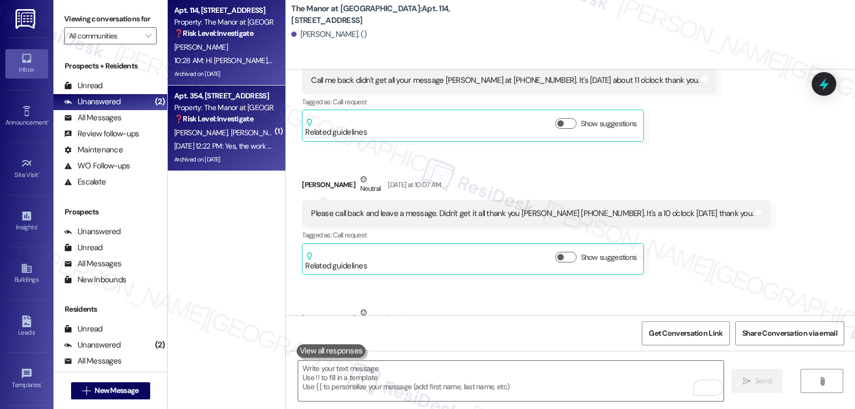
click at [230, 154] on div "Archived on [DATE]" at bounding box center [223, 159] width 101 height 13
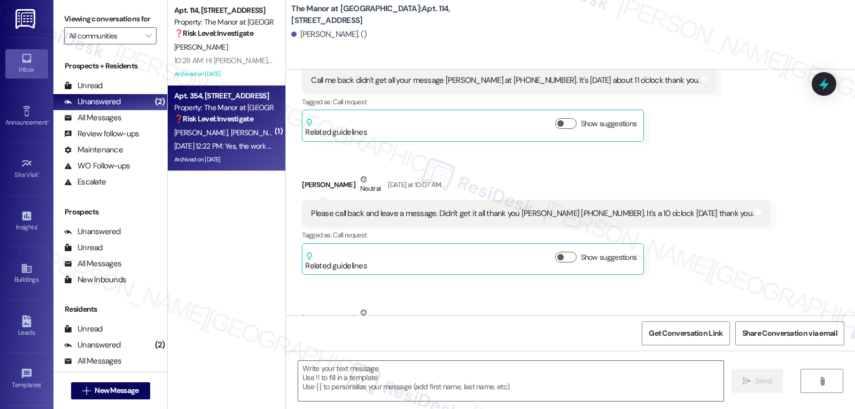
type textarea "Fetching suggested responses. Please feel free to read through the conversation…"
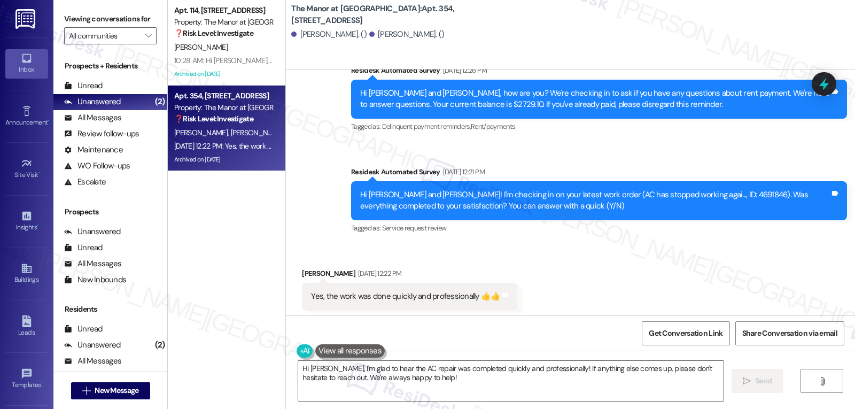
scroll to position [13440, 0]
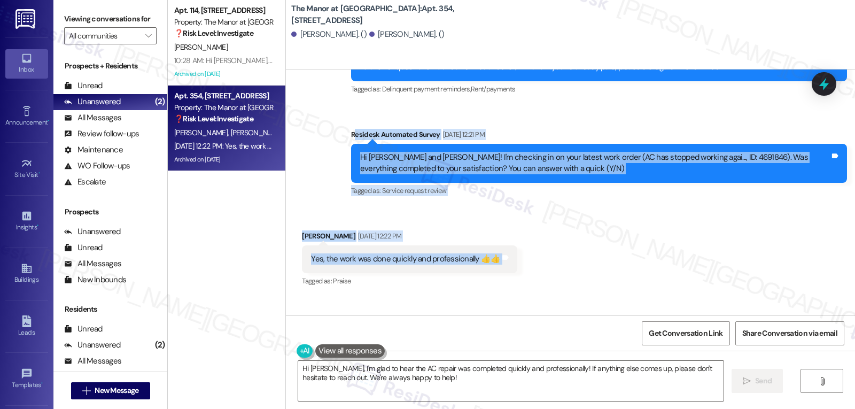
drag, startPoint x: 346, startPoint y: 160, endPoint x: 516, endPoint y: 175, distance: 170.6
click at [516, 175] on div "Announcement, sent via SMS [PERSON_NAME] (ResiDesk) [DATE] 3:05 PM Hi [PERSON_N…" at bounding box center [570, 192] width 569 height 246
copy div "esidesk Automated Survey [DATE] 12:21 PM Hi [PERSON_NAME] and [PERSON_NAME]! I'…"
click at [433, 382] on textarea "Hi [PERSON_NAME], I'm glad to hear the AC repair was completed quickly and prof…" at bounding box center [510, 381] width 425 height 40
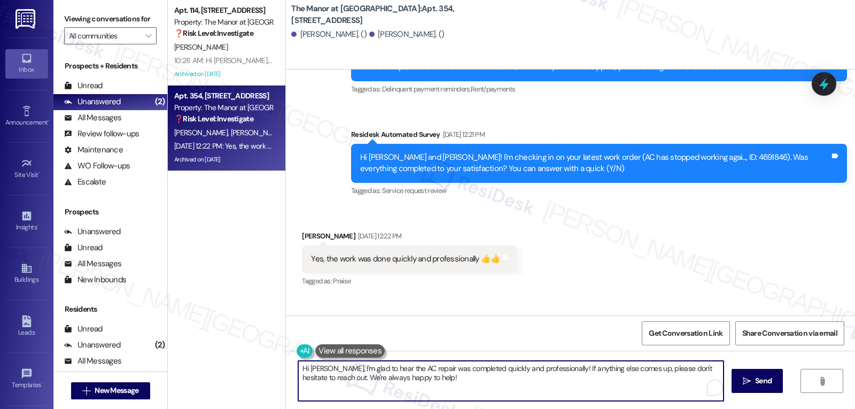
paste textarea "thanks for letting us know! Glad to hear the AC was fixed quickly and professio…"
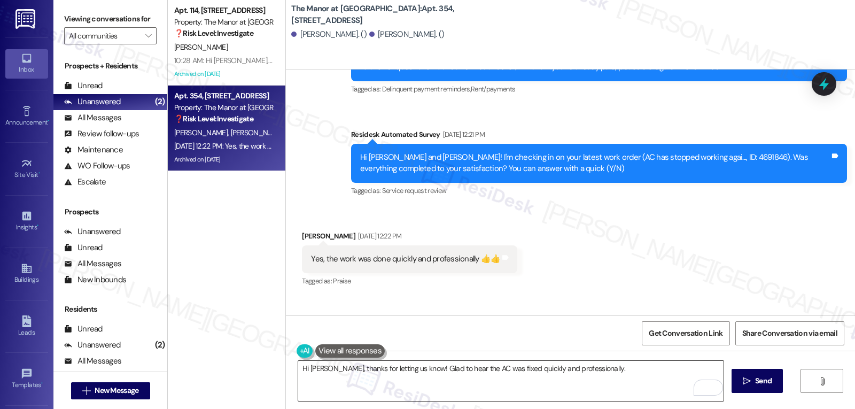
click at [631, 377] on textarea "Hi [PERSON_NAME], thanks for letting us know! Glad to hear the AC was fixed qui…" at bounding box center [510, 381] width 425 height 40
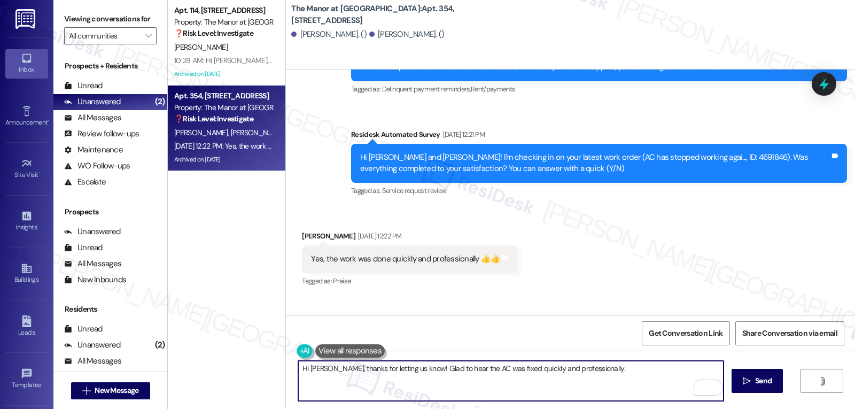
paste textarea "If anything changes, just let us know and we’ll jump on it right away."
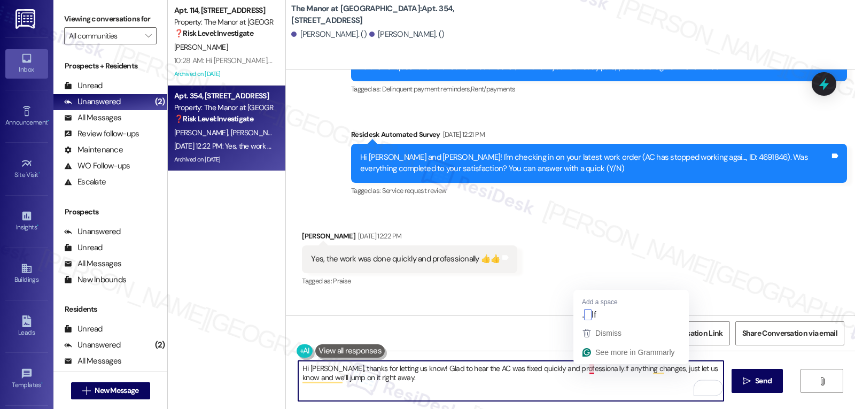
click at [585, 369] on textarea "Hi [PERSON_NAME], thanks for letting us know! Glad to hear the AC was fixed qui…" at bounding box center [510, 381] width 425 height 40
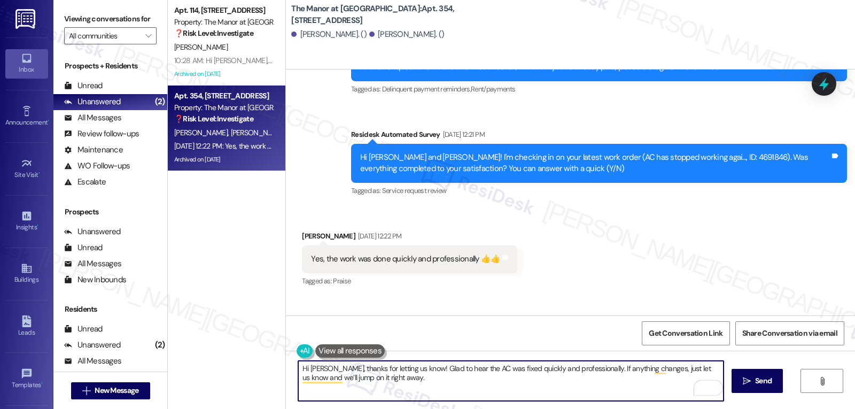
click at [473, 374] on textarea "Hi [PERSON_NAME], thanks for letting us know! Glad to hear the AC was fixed qui…" at bounding box center [510, 381] width 425 height 40
type textarea "Hi [PERSON_NAME], thanks for letting us know! Glad to hear the AC was fixed qui…"
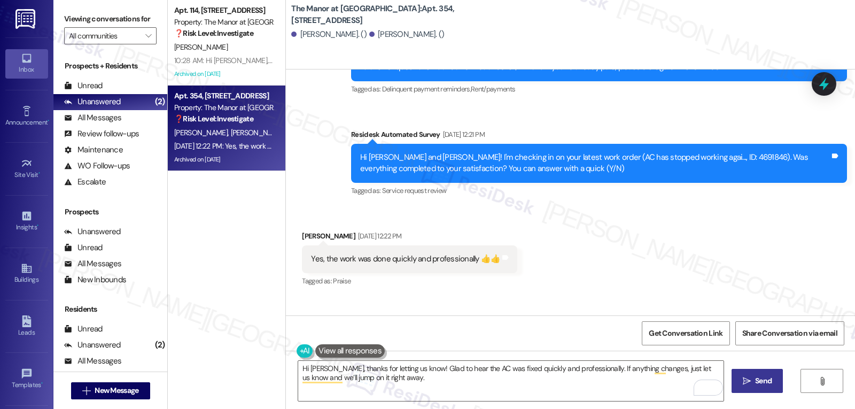
click at [743, 383] on icon "" at bounding box center [747, 381] width 8 height 9
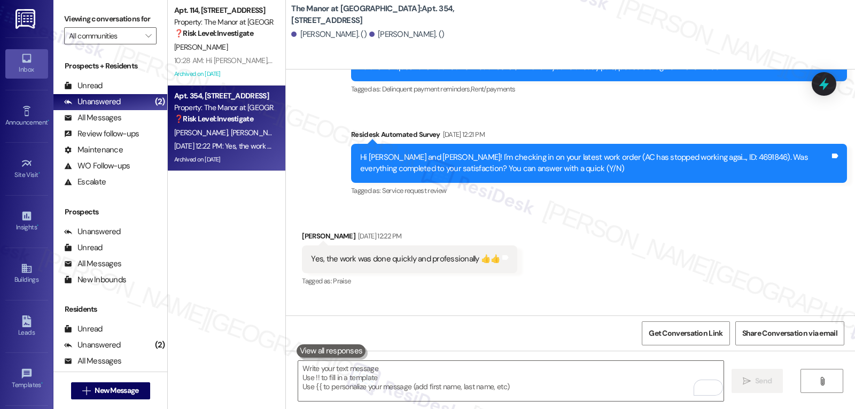
scroll to position [13341, 0]
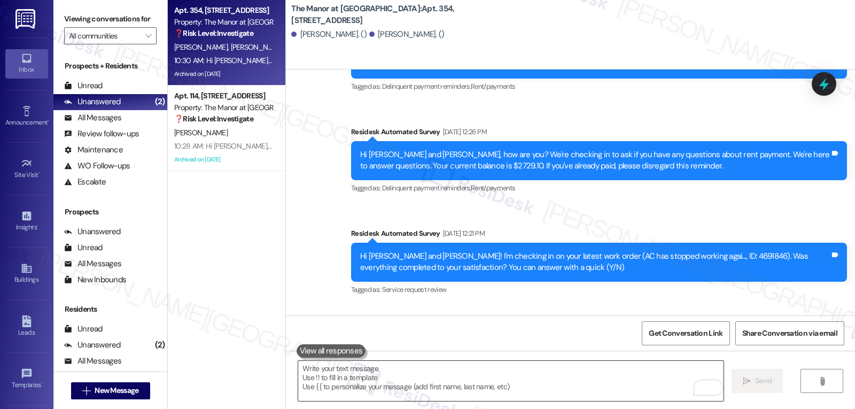
click at [535, 362] on textarea "To enrich screen reader interactions, please activate Accessibility in Grammarl…" at bounding box center [510, 381] width 425 height 40
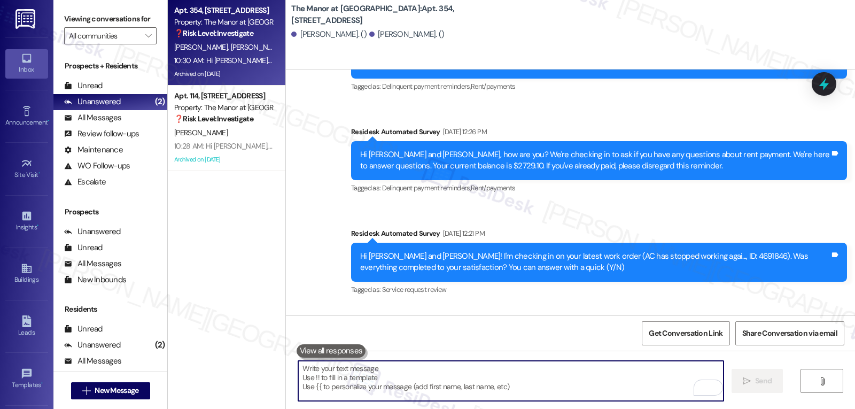
type textarea "{"
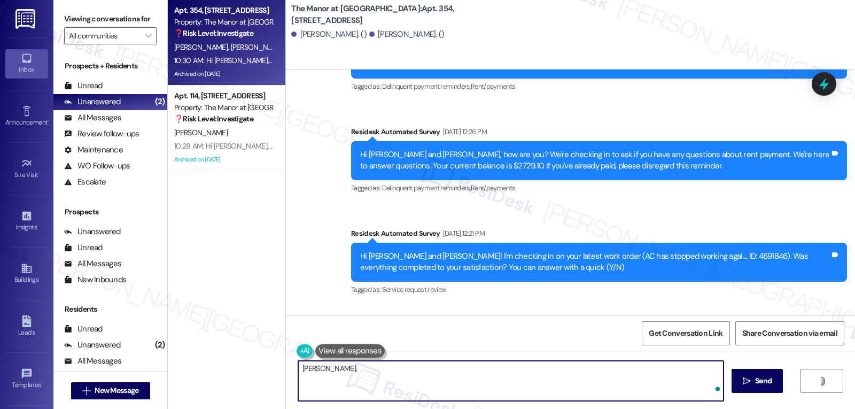
paste textarea "I’d love to know—has your experience at {{property}} been what you expected? Yo…"
type textarea "[PERSON_NAME], I’d love to know—has your experience at {{property}} been what y…"
click at [748, 386] on span " Send" at bounding box center [758, 380] width 34 height 11
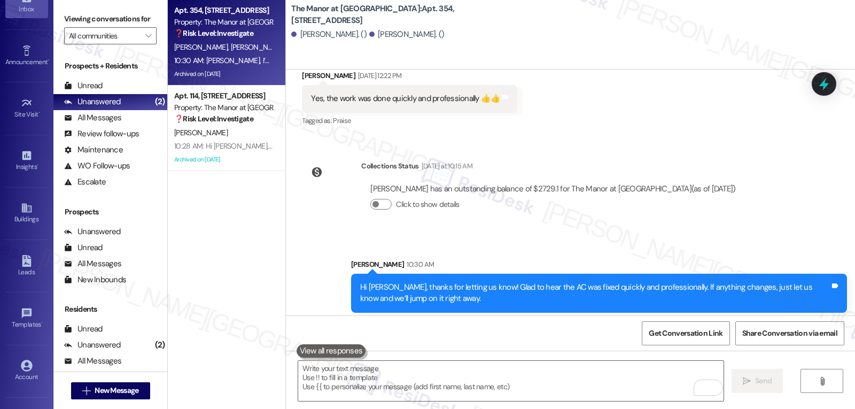
scroll to position [101, 0]
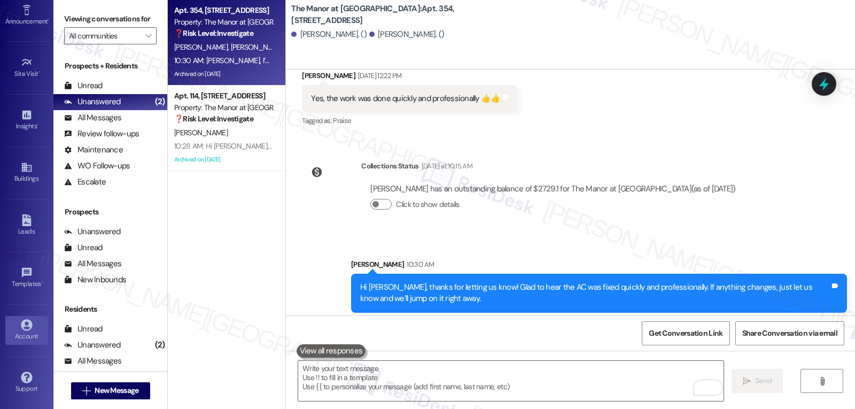
click at [18, 340] on div "Account" at bounding box center [26, 336] width 53 height 11
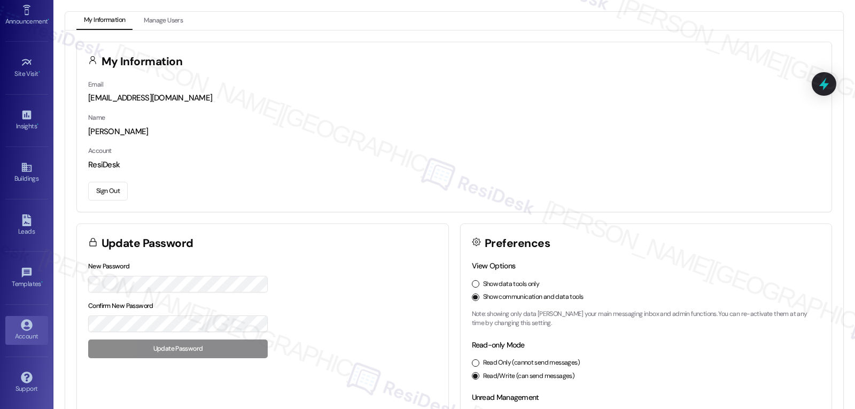
click at [106, 192] on button "Sign Out" at bounding box center [108, 191] width 40 height 19
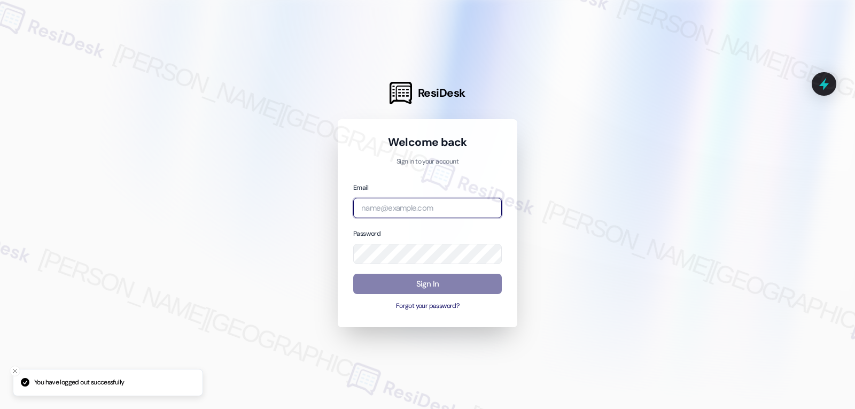
click at [415, 207] on input "email" at bounding box center [427, 208] width 149 height 21
click at [402, 208] on input "email" at bounding box center [427, 208] width 149 height 21
paste input "automated-surveys-archway_equities-jomar.punay@archway_[DOMAIN_NAME]"
type input "automated-surveys-archway_equities-jomar.punay@archway_[DOMAIN_NAME]"
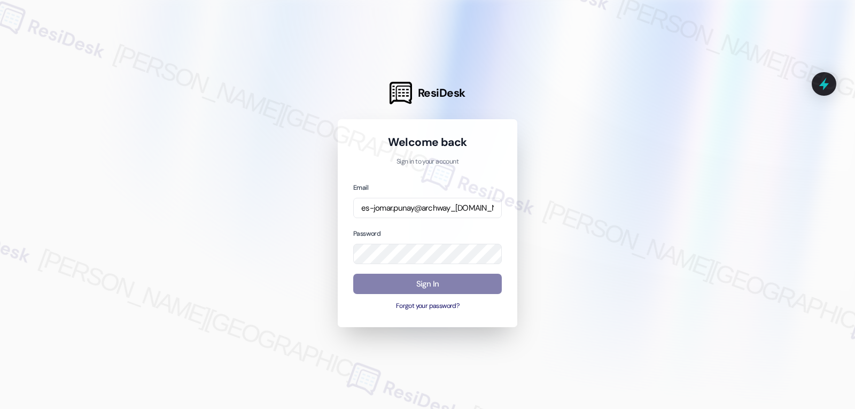
scroll to position [0, 0]
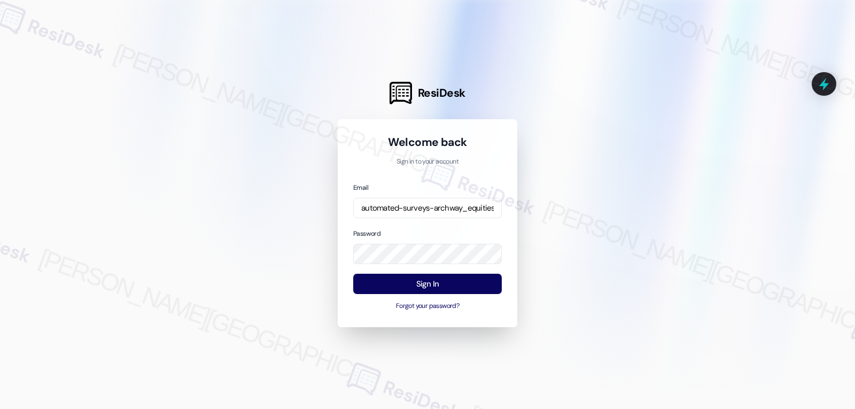
click at [411, 228] on div "Password" at bounding box center [427, 246] width 149 height 37
click at [442, 284] on button "Sign In" at bounding box center [427, 284] width 149 height 21
